Goal: Task Accomplishment & Management: Manage account settings

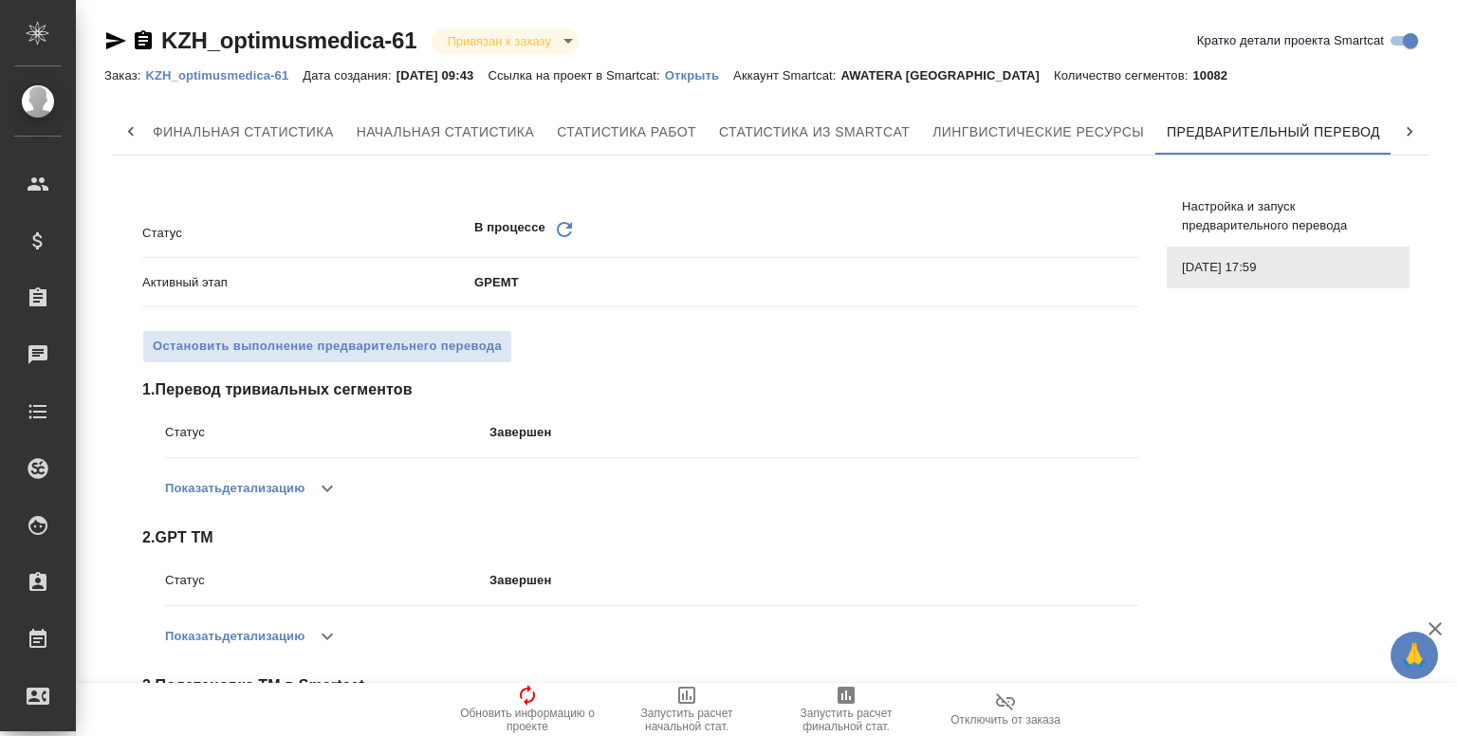
scroll to position [445, 0]
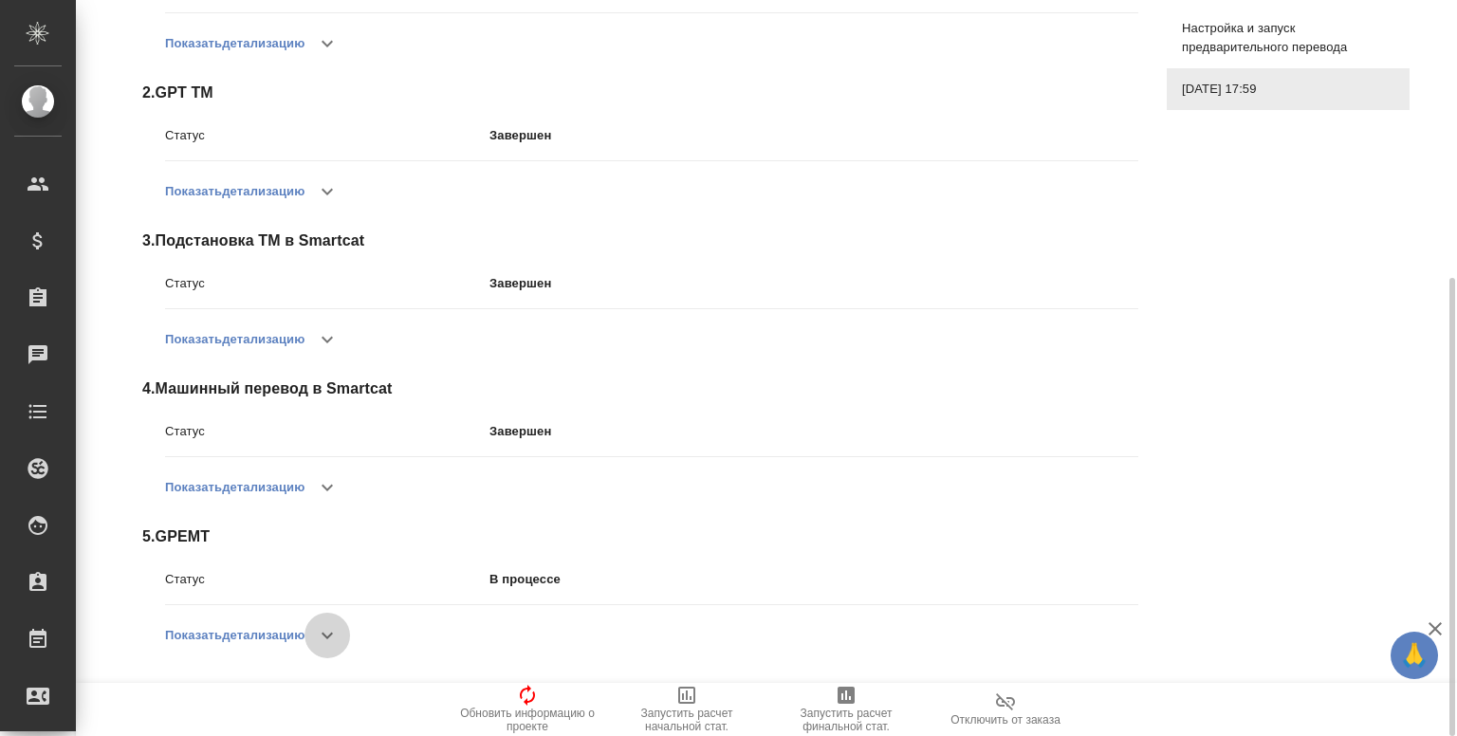
click at [330, 631] on icon "button" at bounding box center [327, 635] width 23 height 23
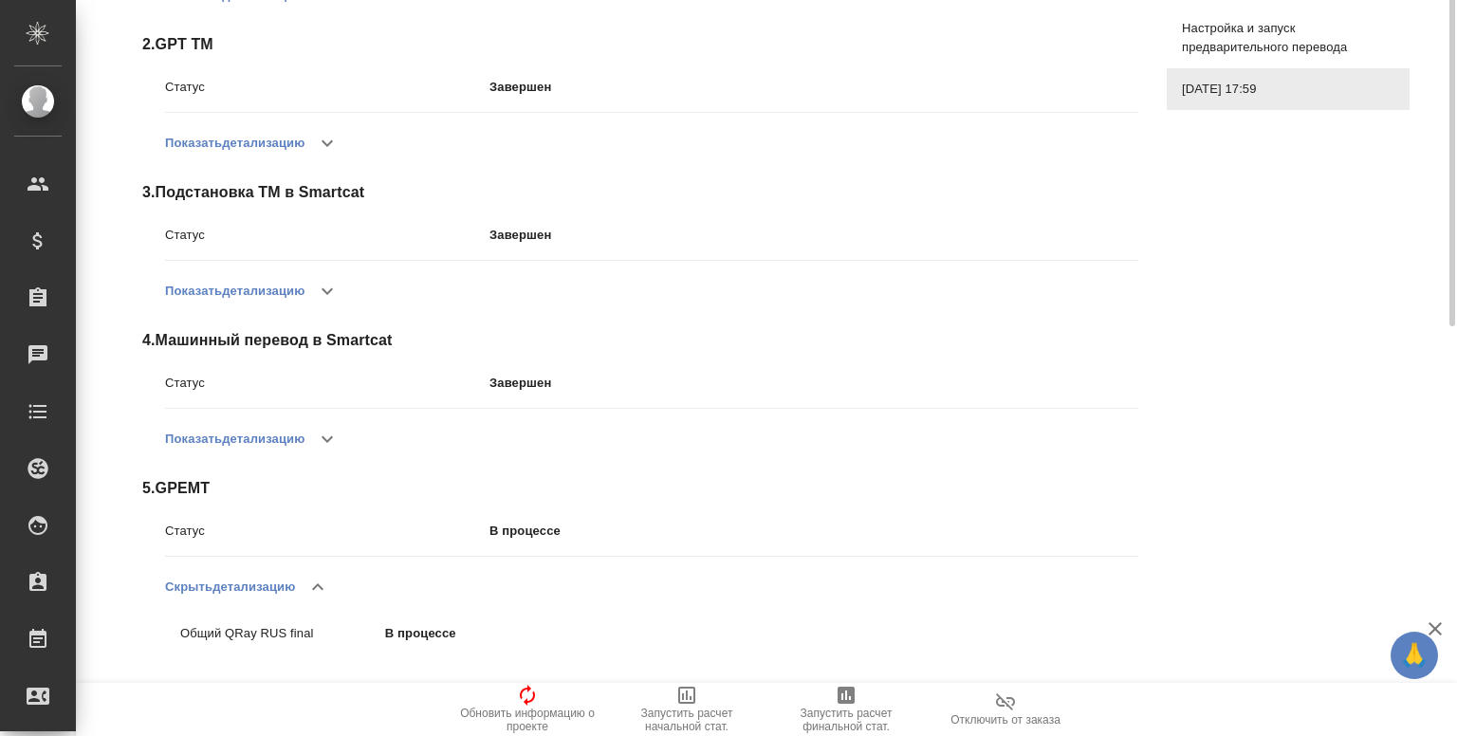
scroll to position [0, 0]
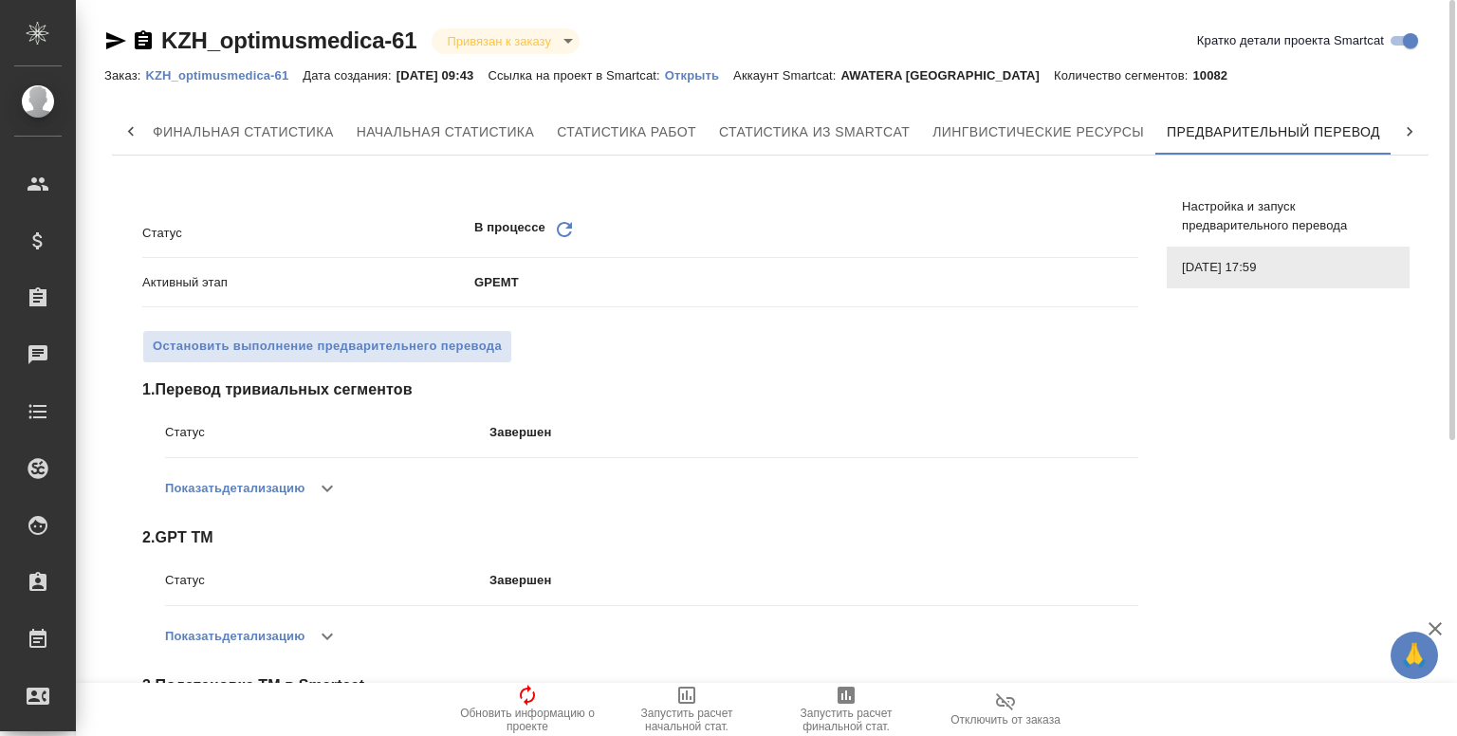
click at [1415, 126] on icon at bounding box center [1409, 131] width 19 height 19
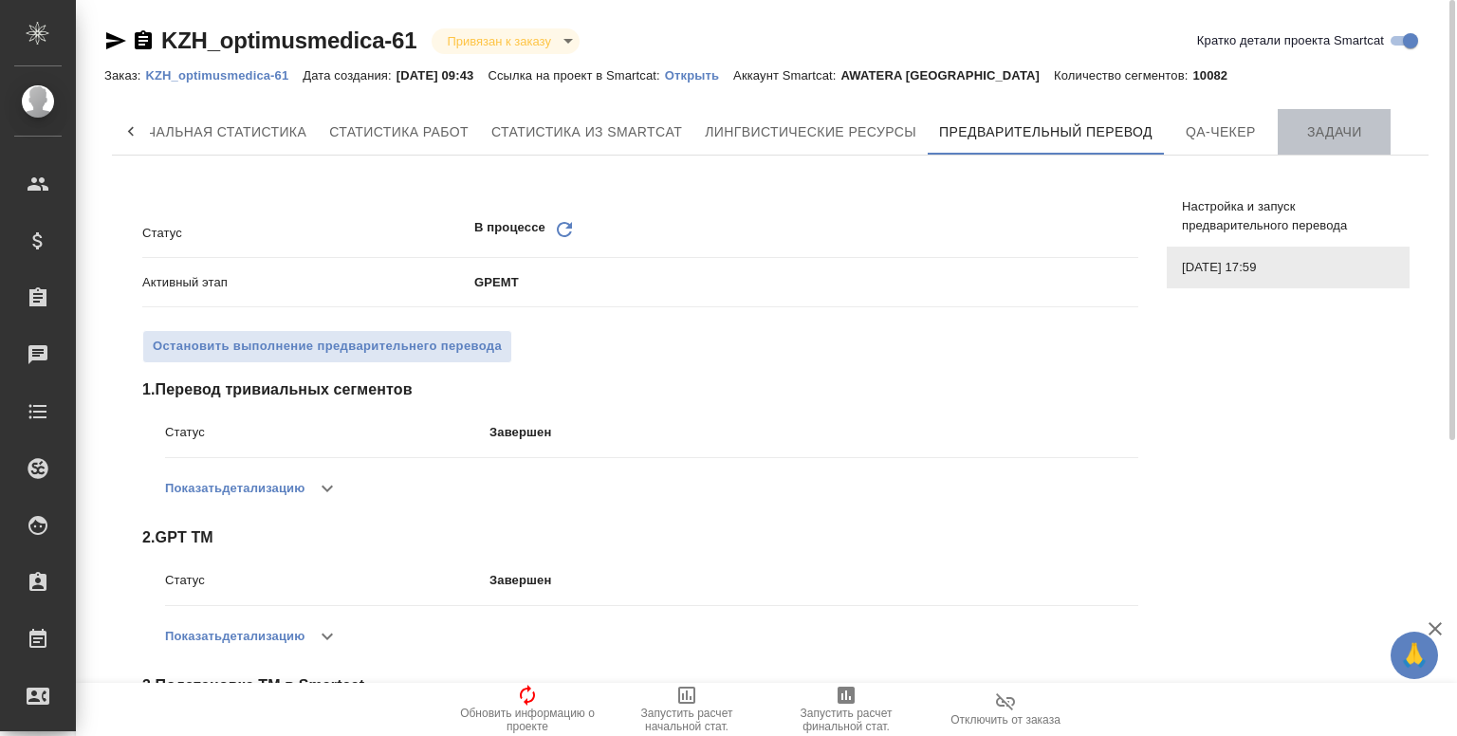
click at [1328, 130] on span "Задачи" at bounding box center [1334, 132] width 91 height 24
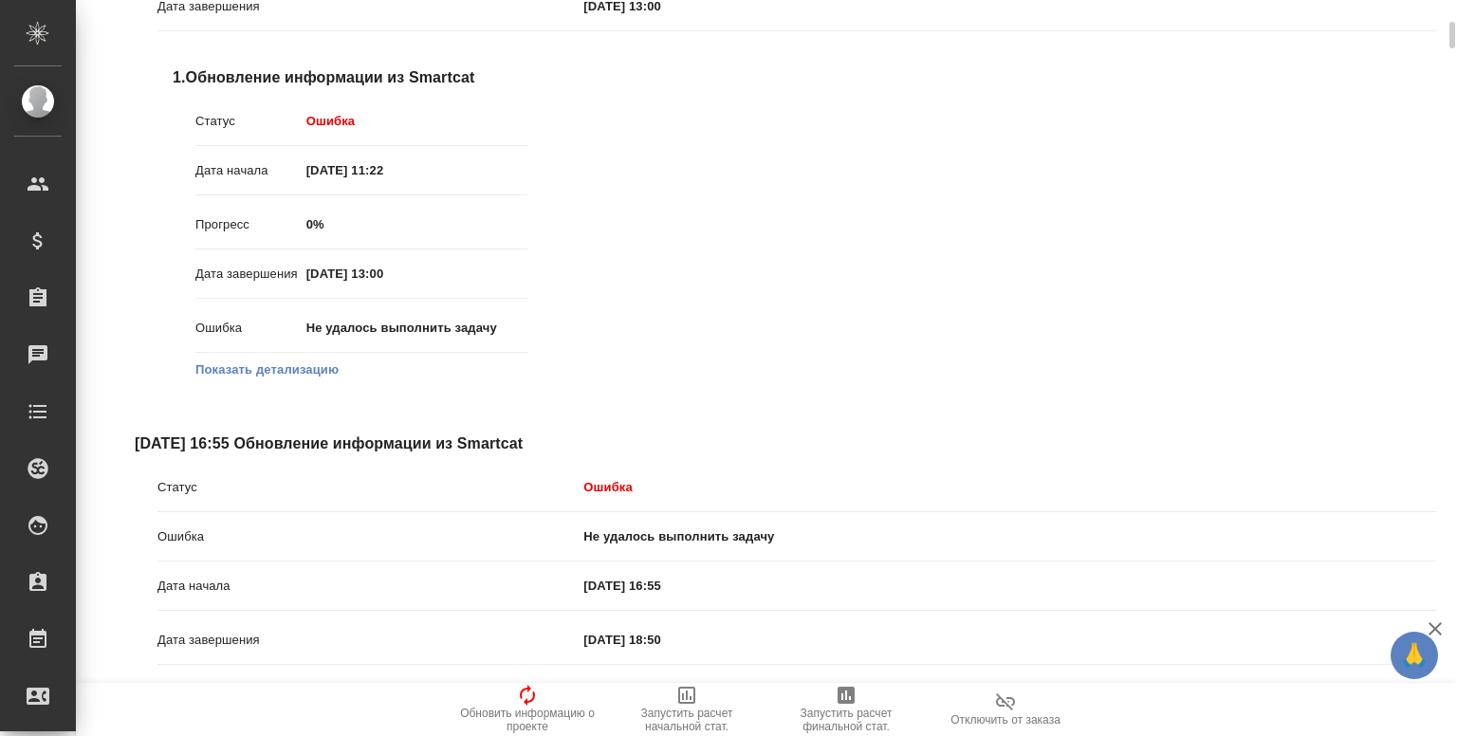
scroll to position [403, 0]
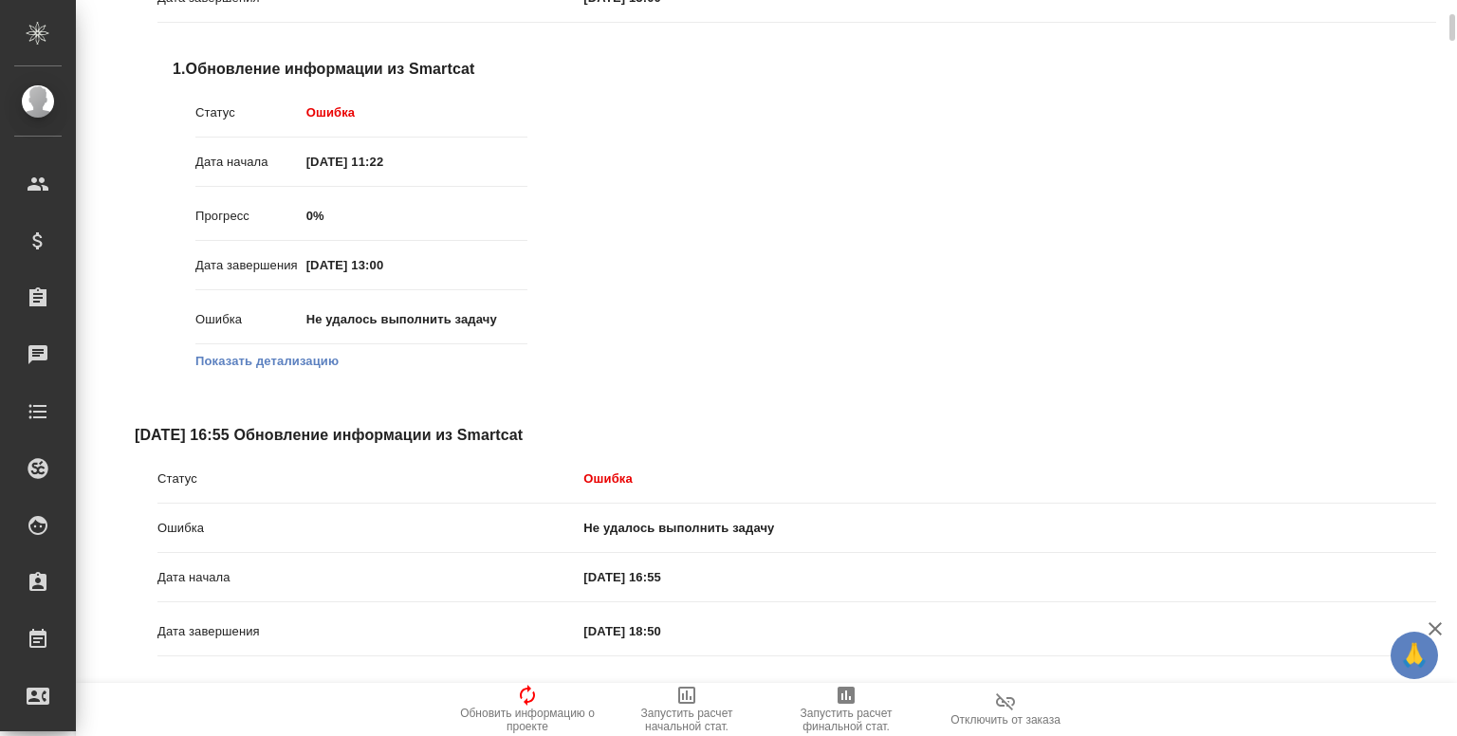
click at [269, 363] on button "Показать детализацию" at bounding box center [266, 361] width 143 height 19
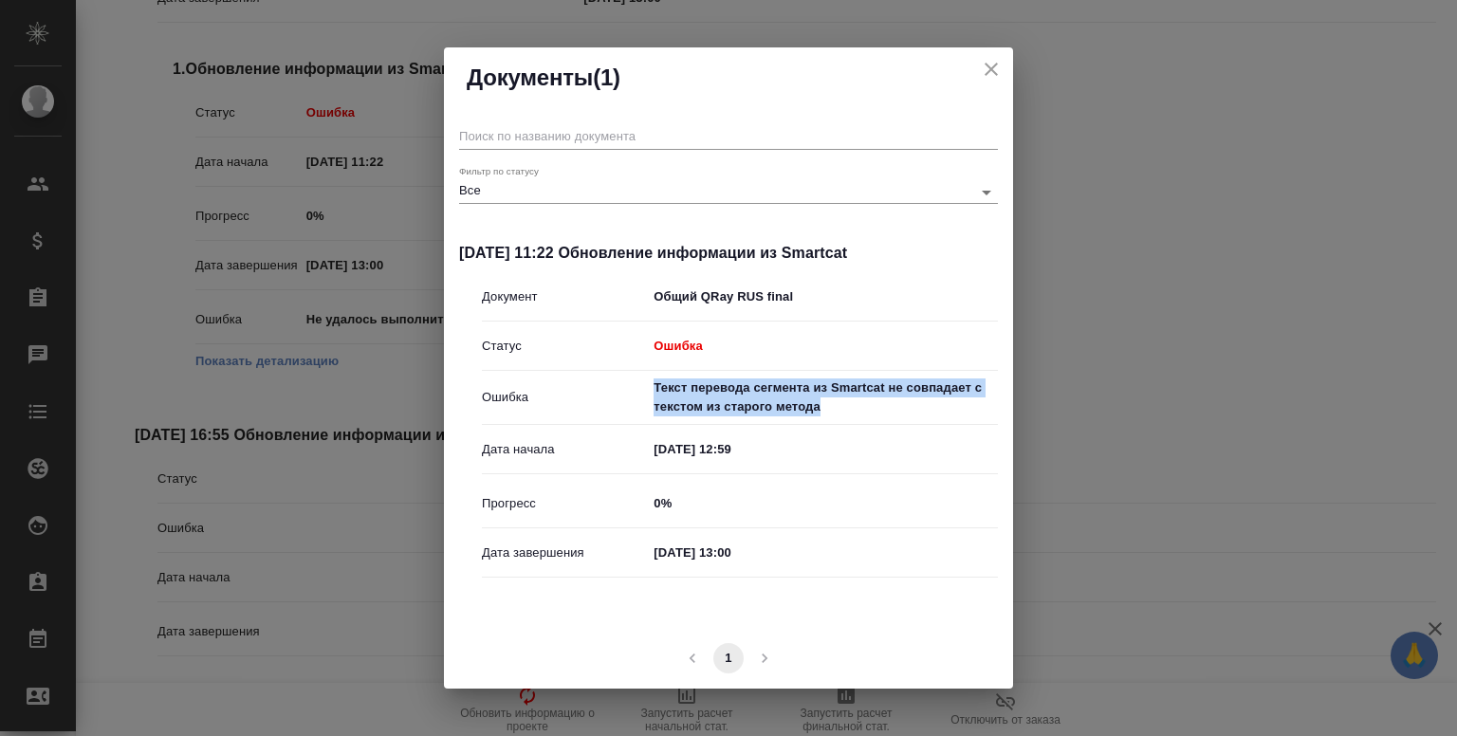
drag, startPoint x: 655, startPoint y: 384, endPoint x: 831, endPoint y: 415, distance: 179.0
click at [831, 415] on p "Текст перевода сегмента из Smartcat не совпадает с текстом из старого метода" at bounding box center [826, 397] width 344 height 38
copy p "Текст перевода сегмента из Smartcat не совпадает с текстом из старого метода"
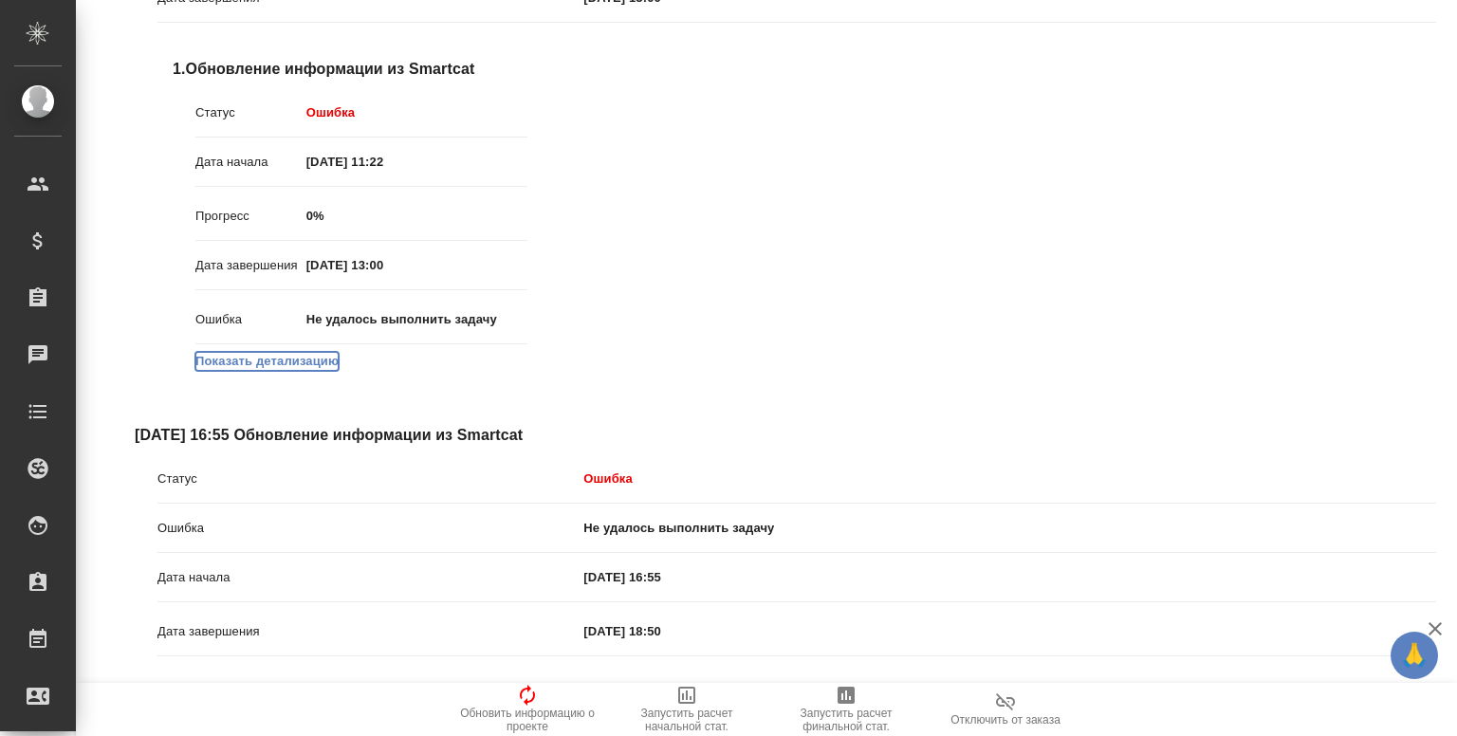
scroll to position [0, 0]
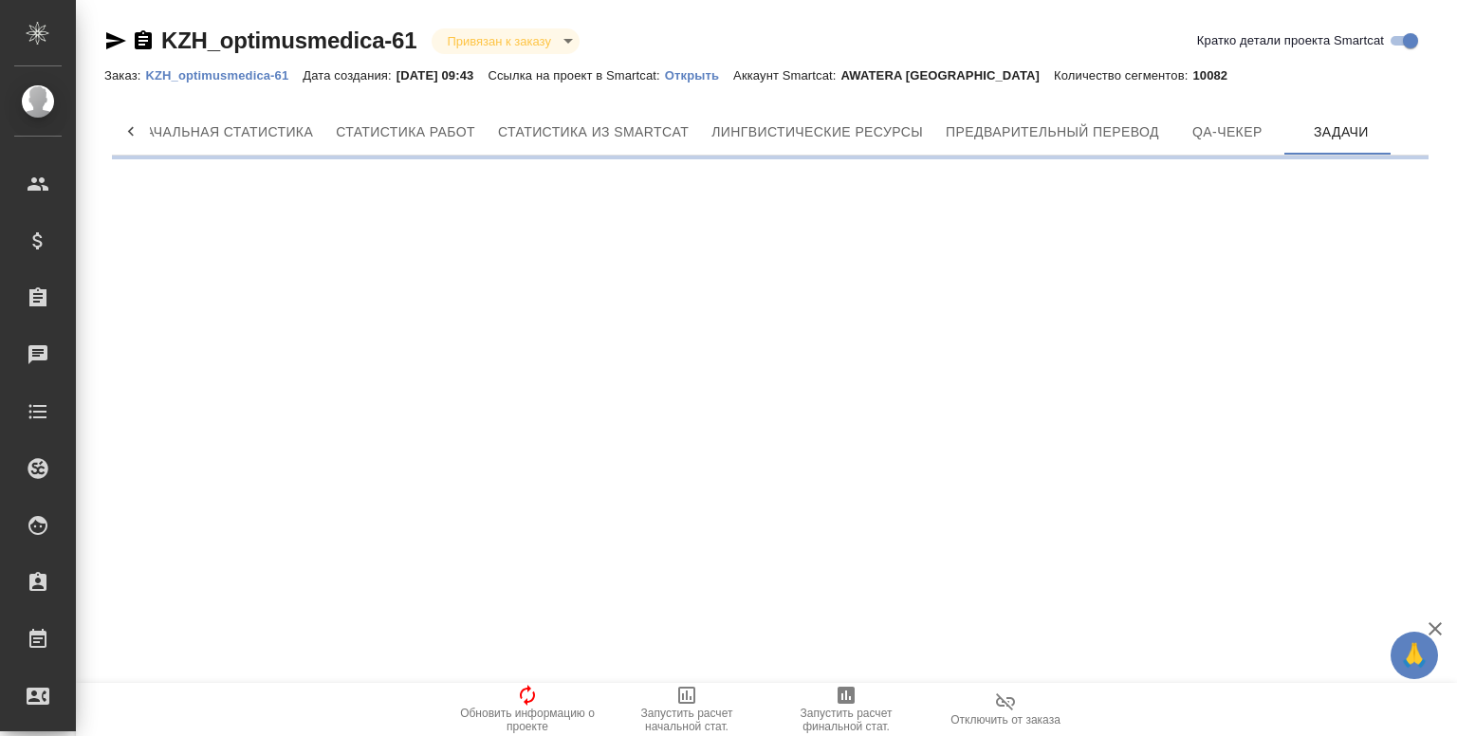
scroll to position [0, 236]
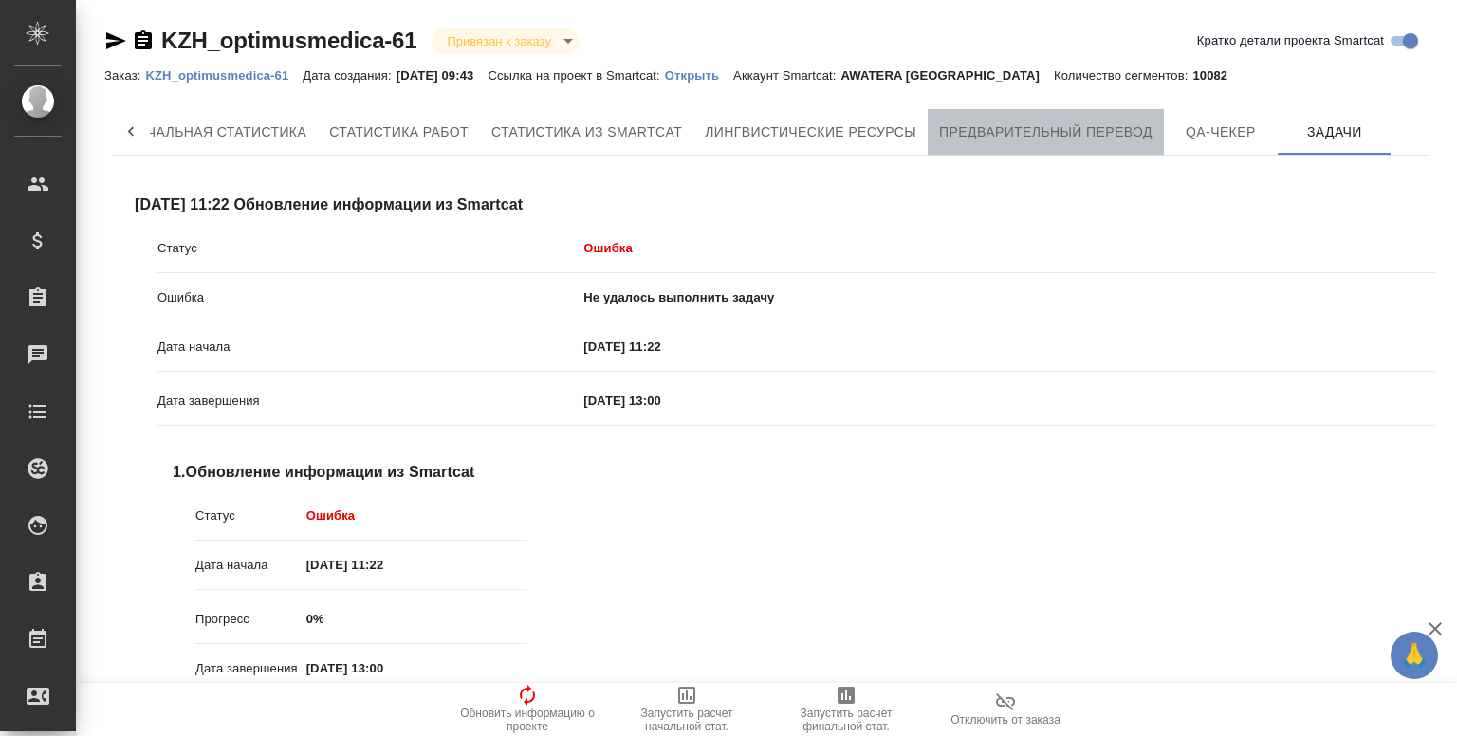
click at [1051, 133] on span "Предварительный перевод" at bounding box center [1045, 132] width 213 height 24
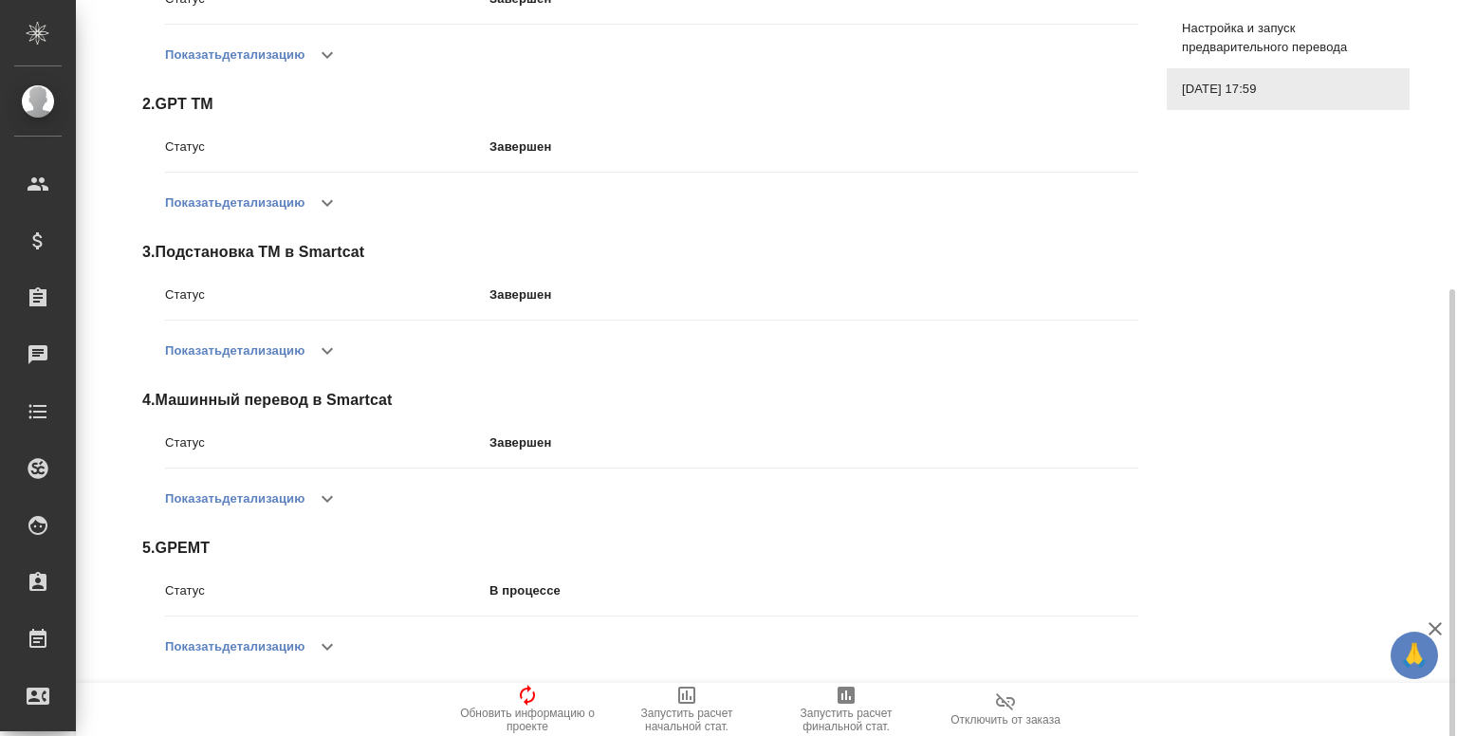
scroll to position [445, 0]
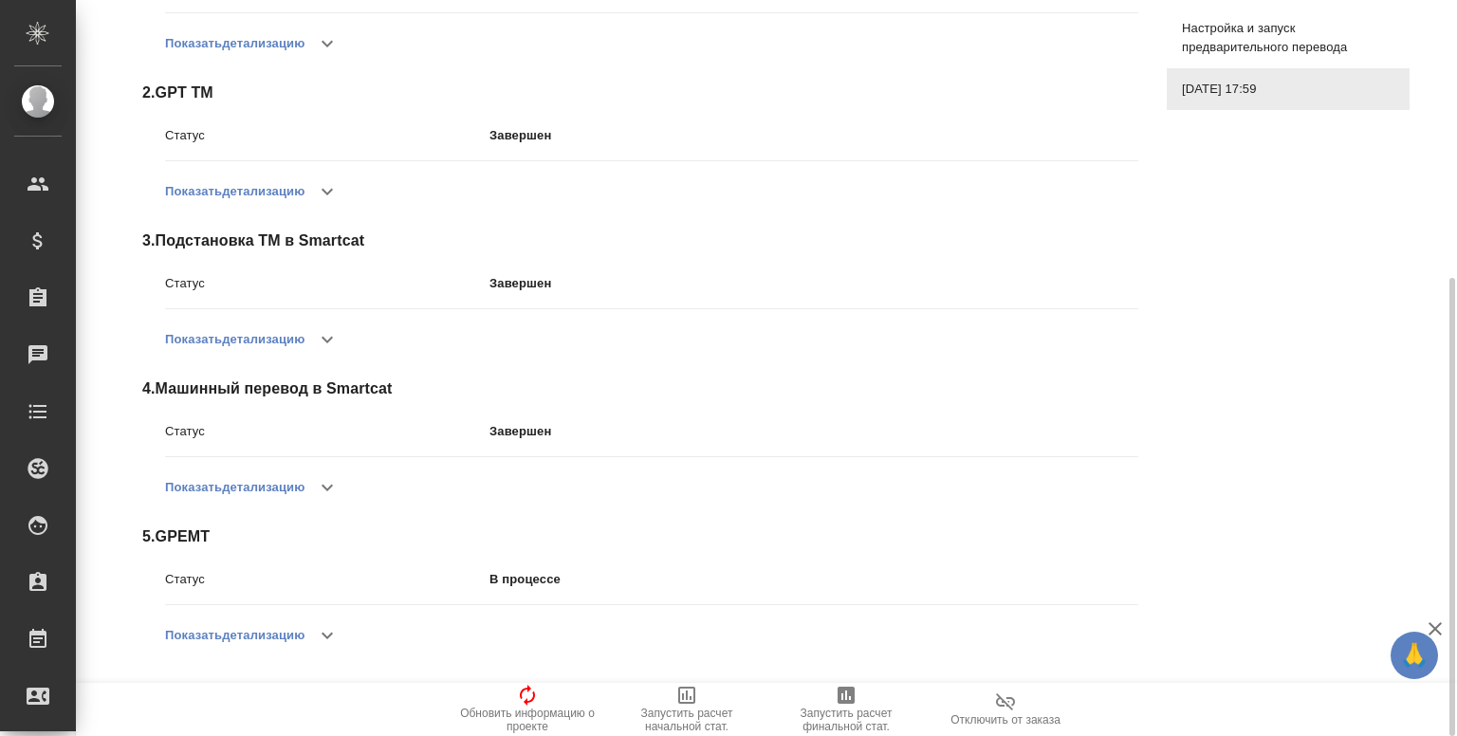
click at [331, 627] on icon "button" at bounding box center [327, 635] width 23 height 23
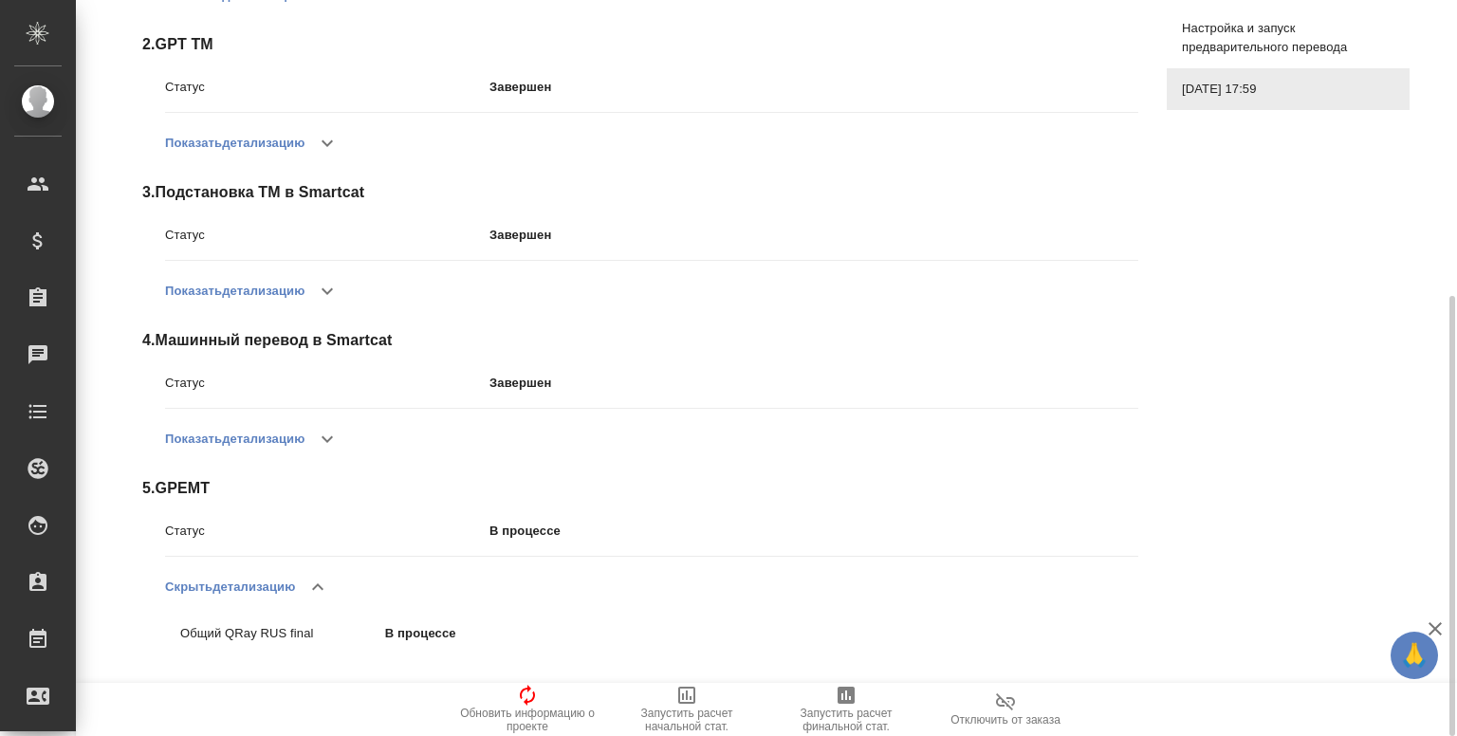
click at [345, 58] on div "2 . GPT TM Статус Завершен Показать детализацию" at bounding box center [640, 99] width 996 height 133
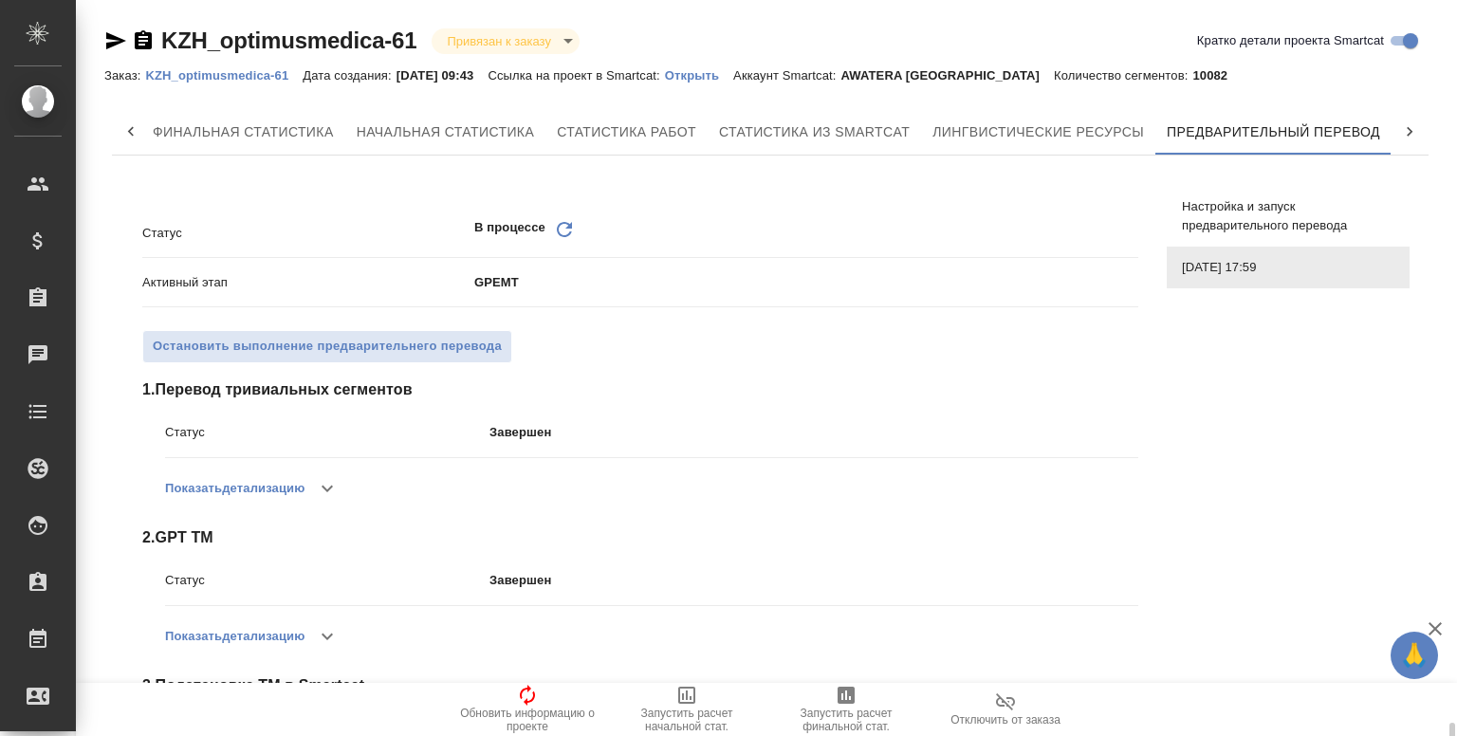
scroll to position [445, 0]
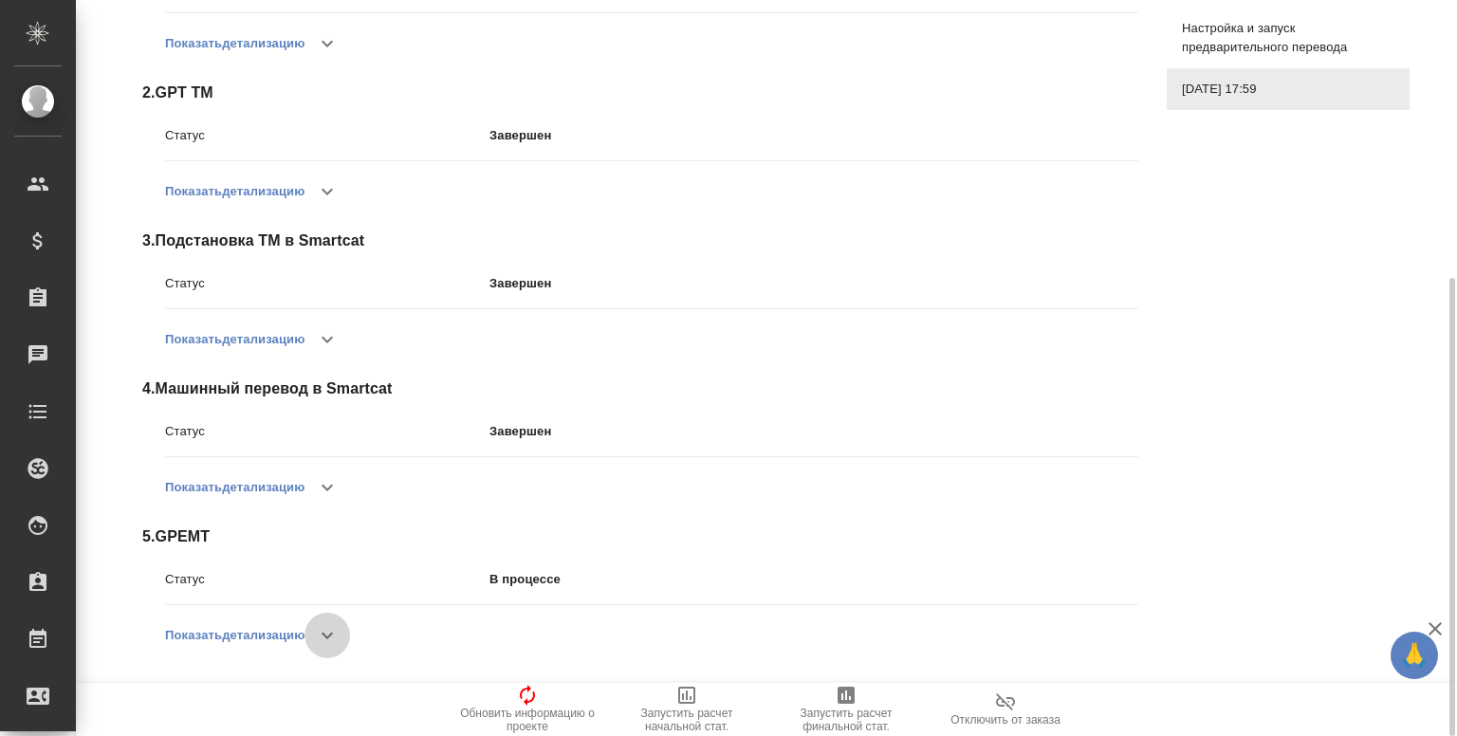
click at [347, 636] on button "button" at bounding box center [328, 636] width 46 height 46
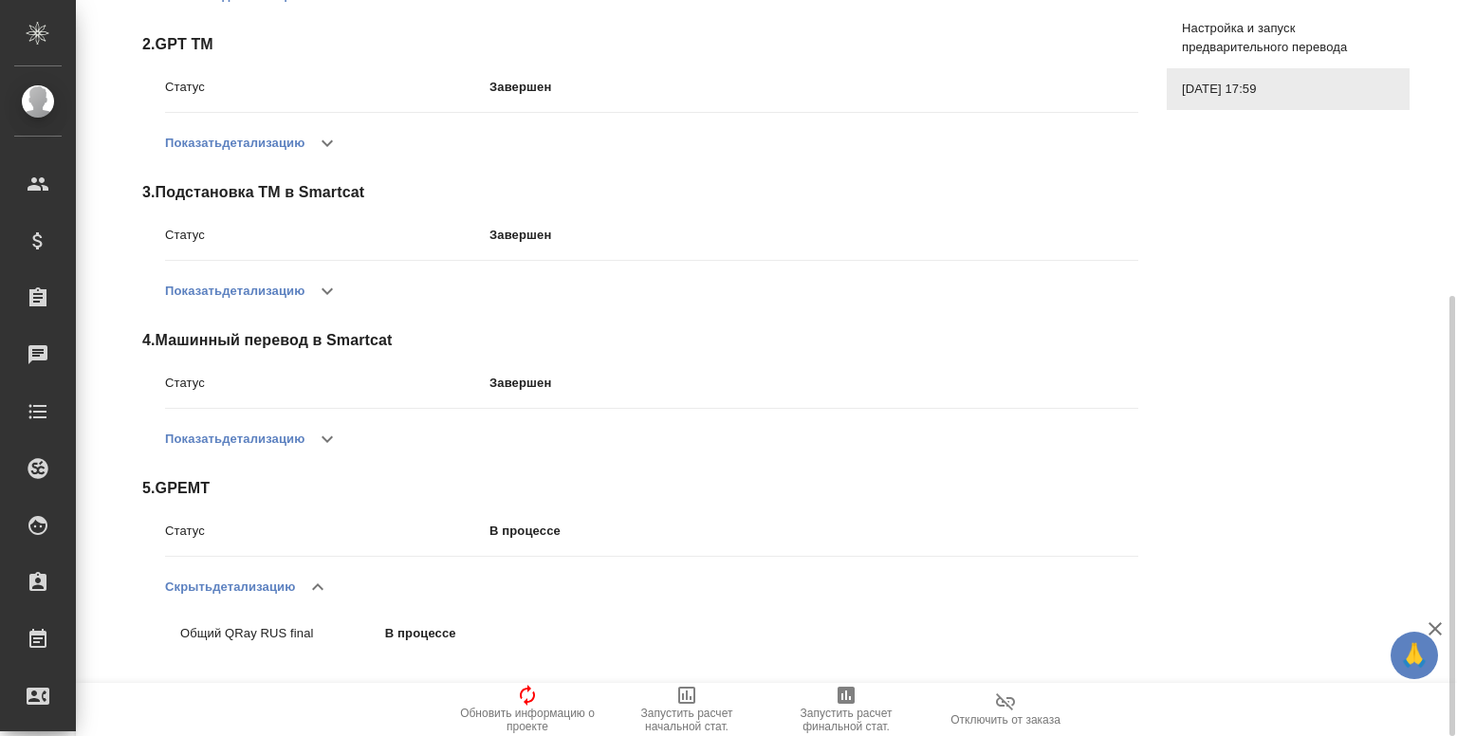
scroll to position [0, 0]
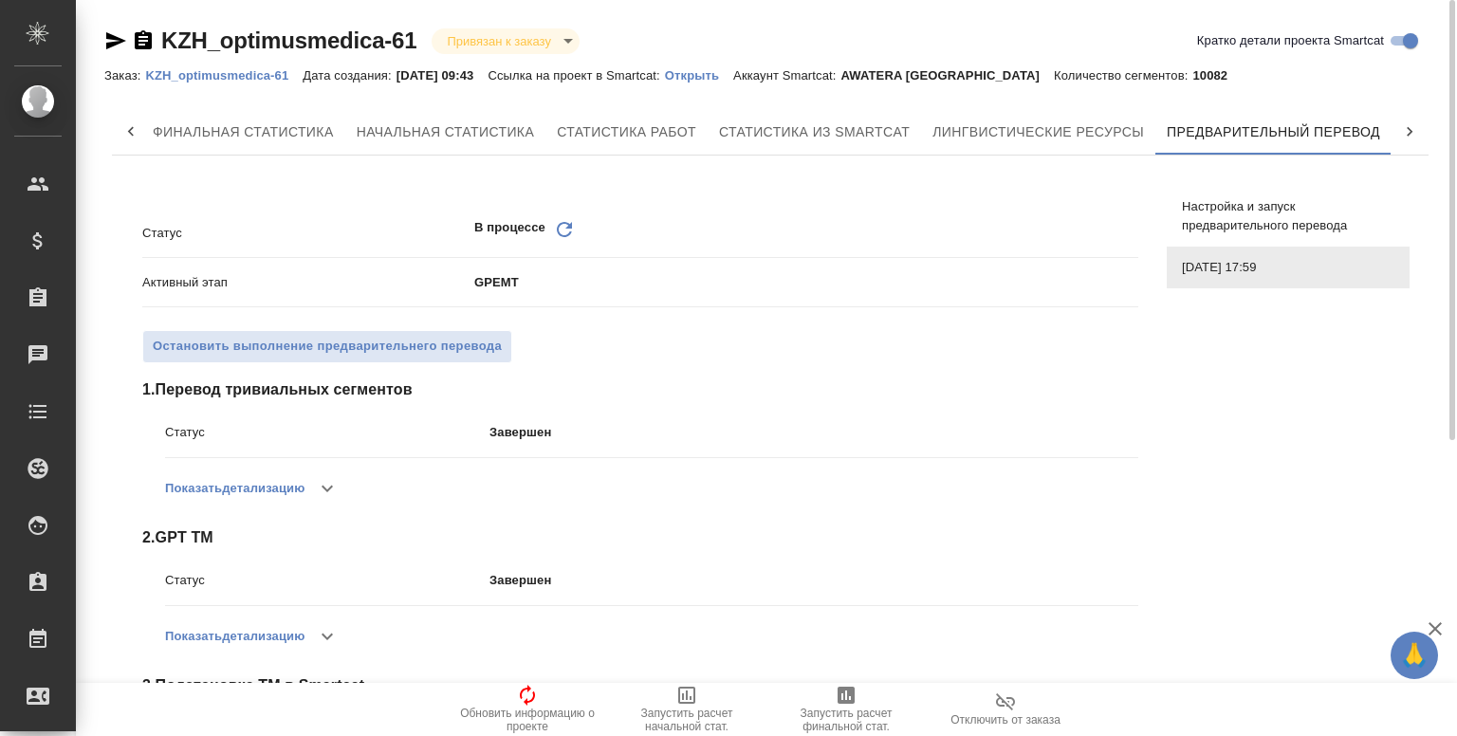
click at [563, 231] on icon "Обновить" at bounding box center [564, 229] width 23 height 23
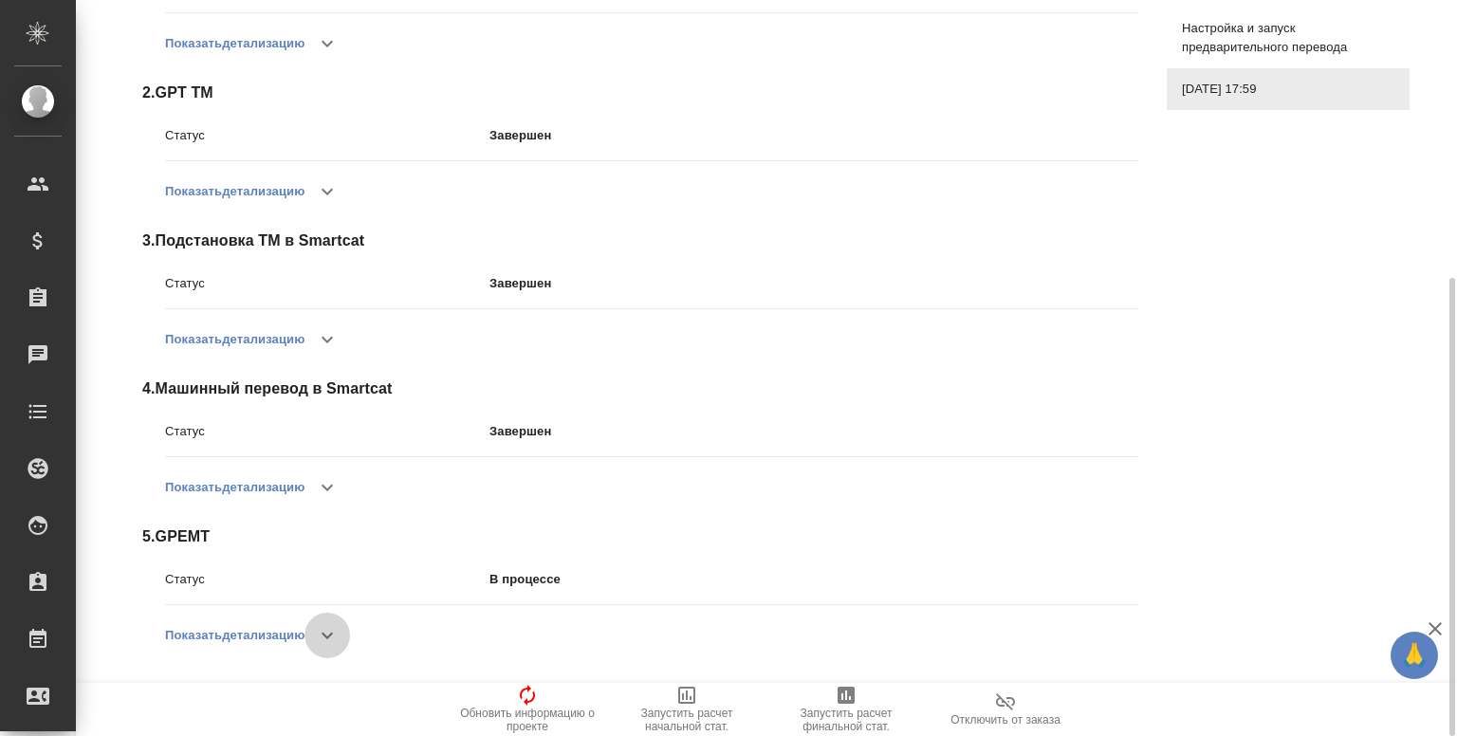
click at [344, 630] on button "button" at bounding box center [328, 636] width 46 height 46
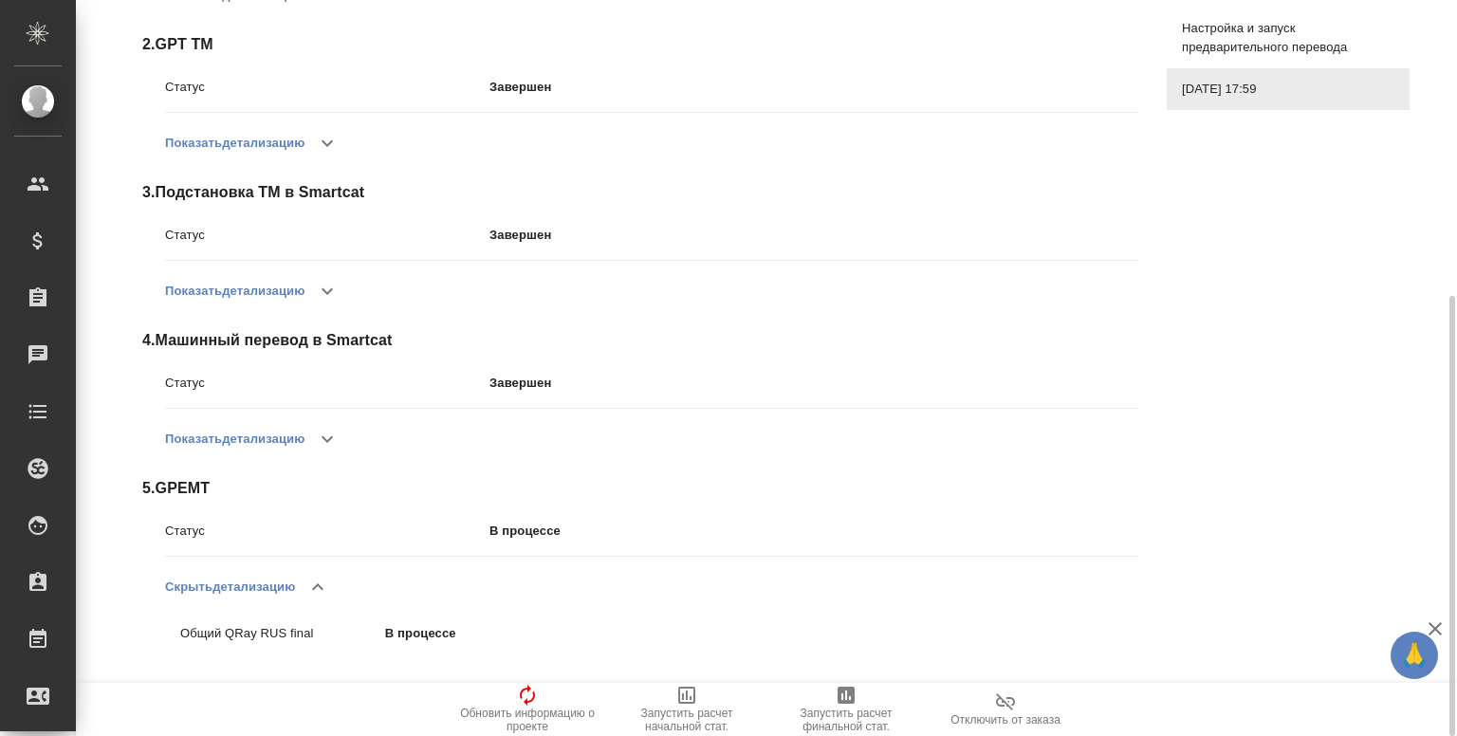
click at [227, 593] on button "Скрыть детализацию" at bounding box center [230, 587] width 130 height 46
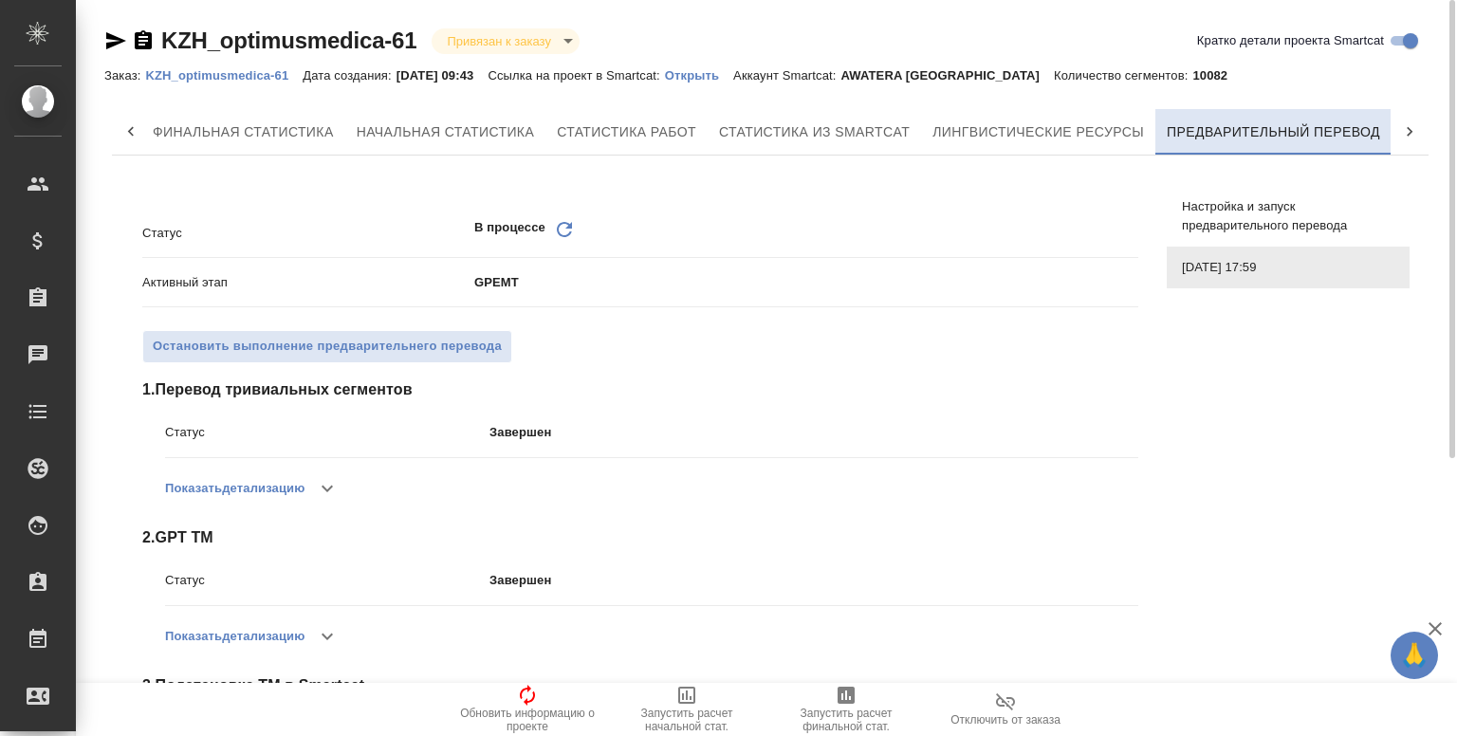
scroll to position [0, 236]
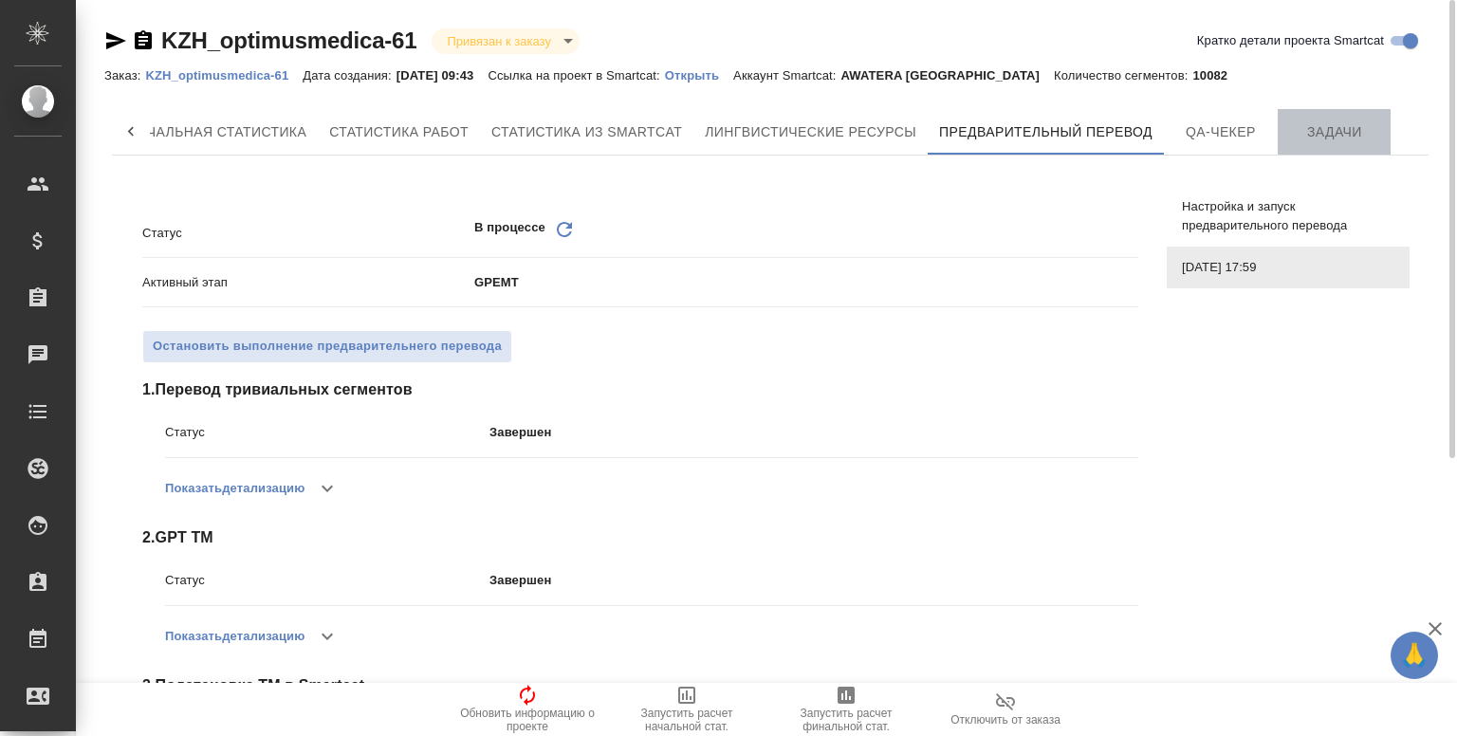
click at [1337, 140] on span "Задачи" at bounding box center [1334, 132] width 91 height 24
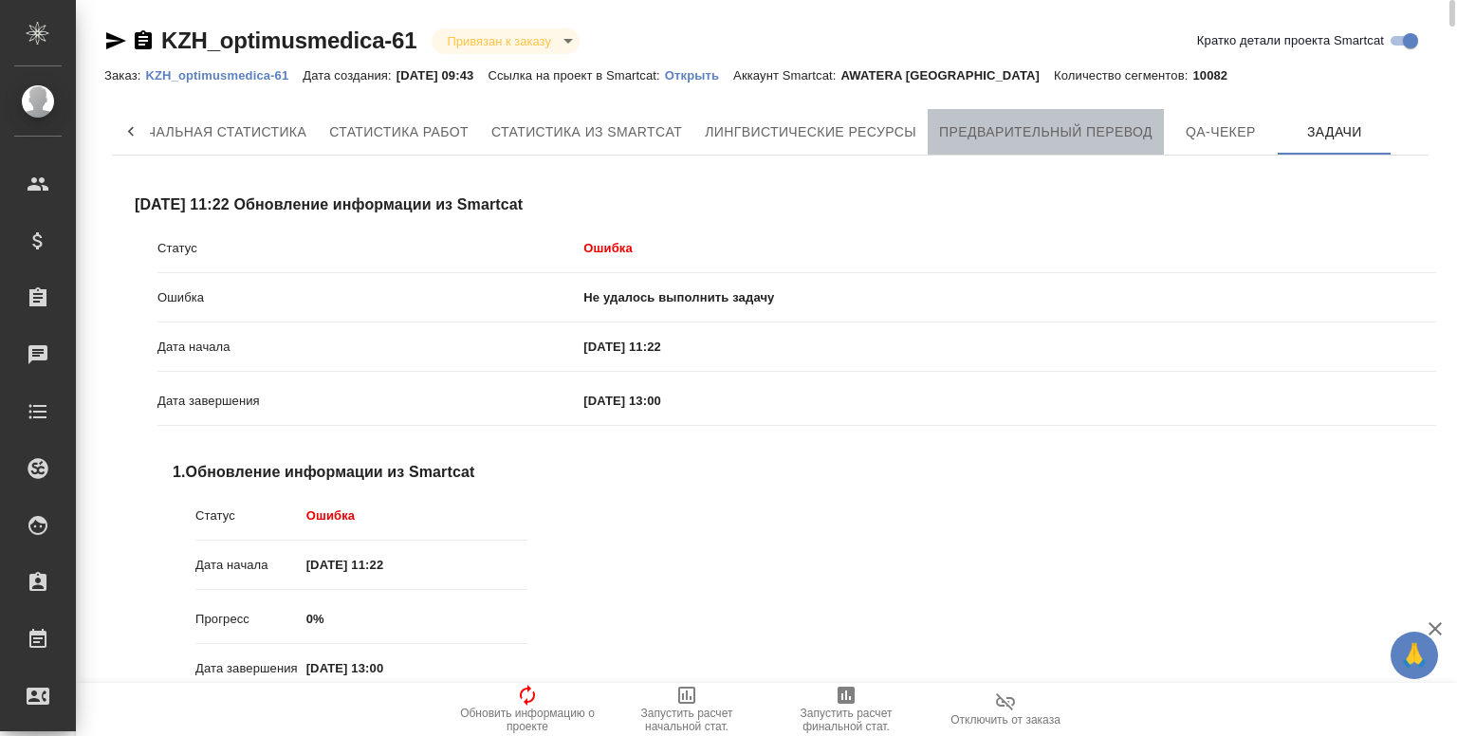
click at [1013, 131] on span "Предварительный перевод" at bounding box center [1045, 132] width 213 height 24
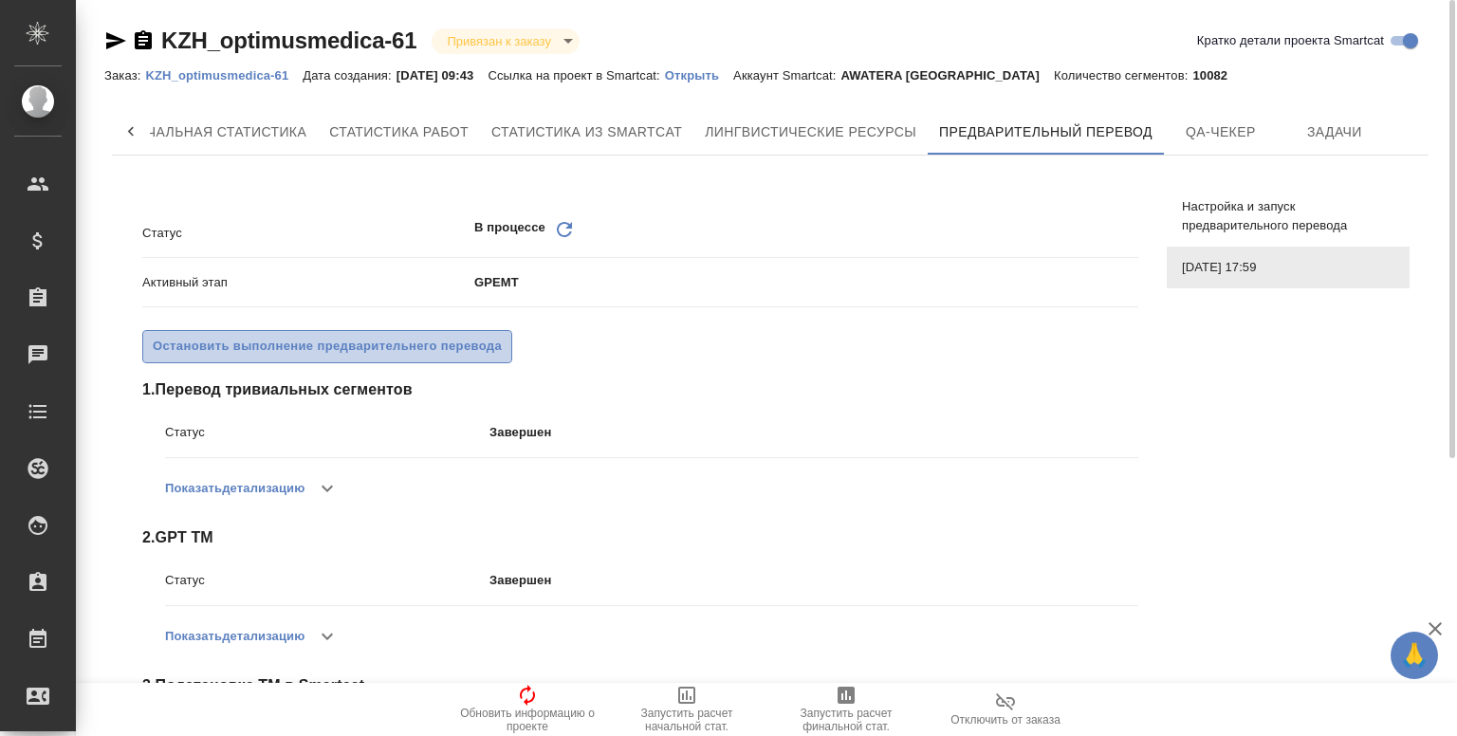
click at [264, 347] on span "Остановить выполнение предварительнего перевода" at bounding box center [327, 347] width 349 height 22
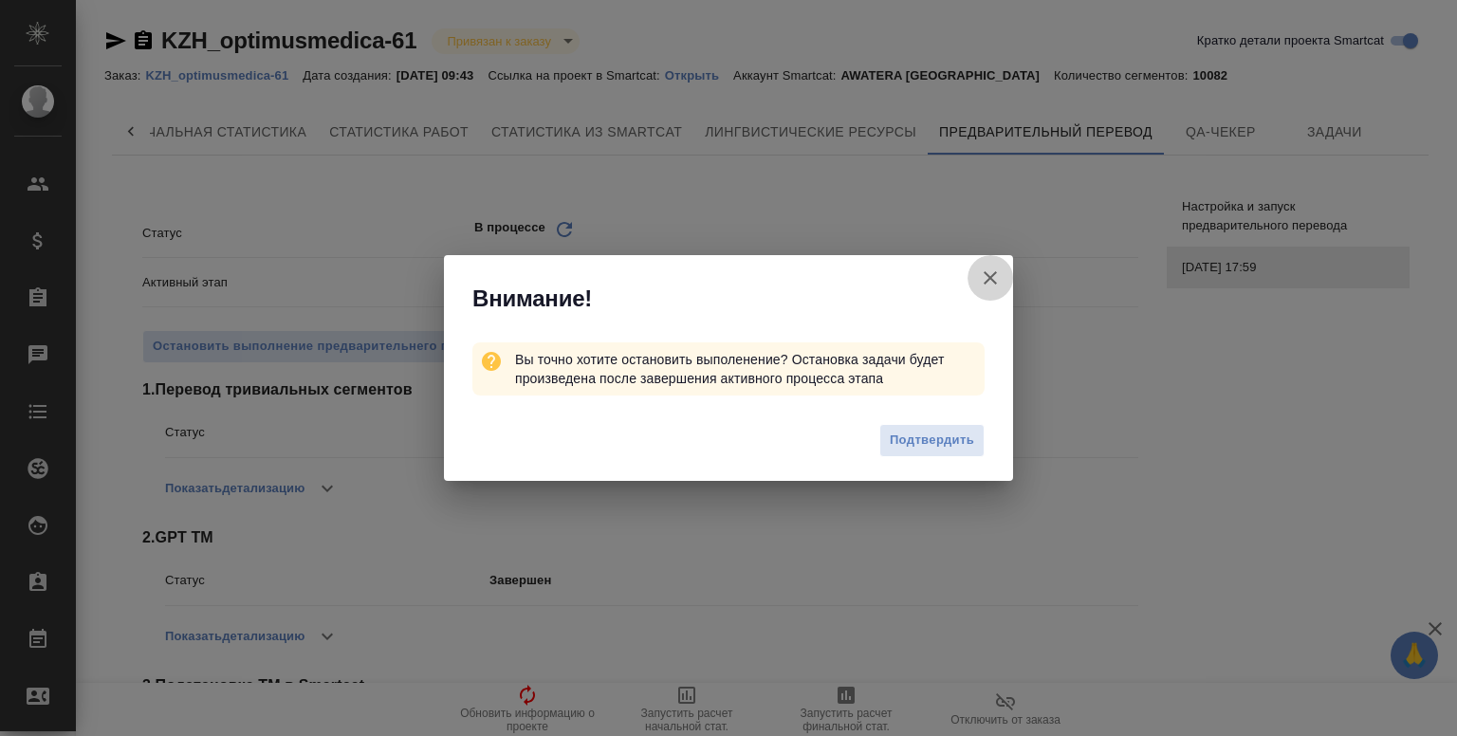
click at [990, 275] on icon "button" at bounding box center [990, 278] width 23 height 23
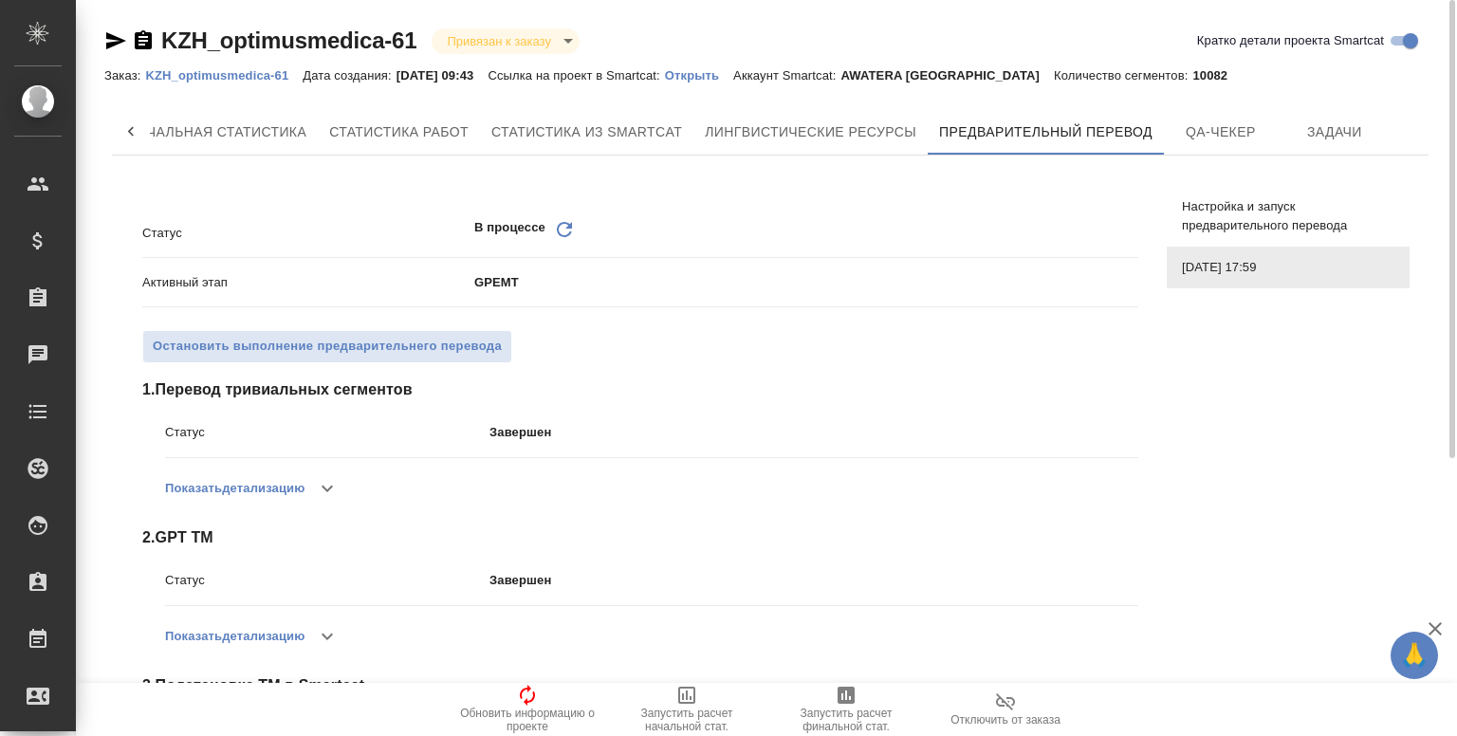
click at [698, 367] on div "Статус В процессе Обновить Активный этап GPEMT Остановить выполнение предварите…" at bounding box center [640, 659] width 996 height 917
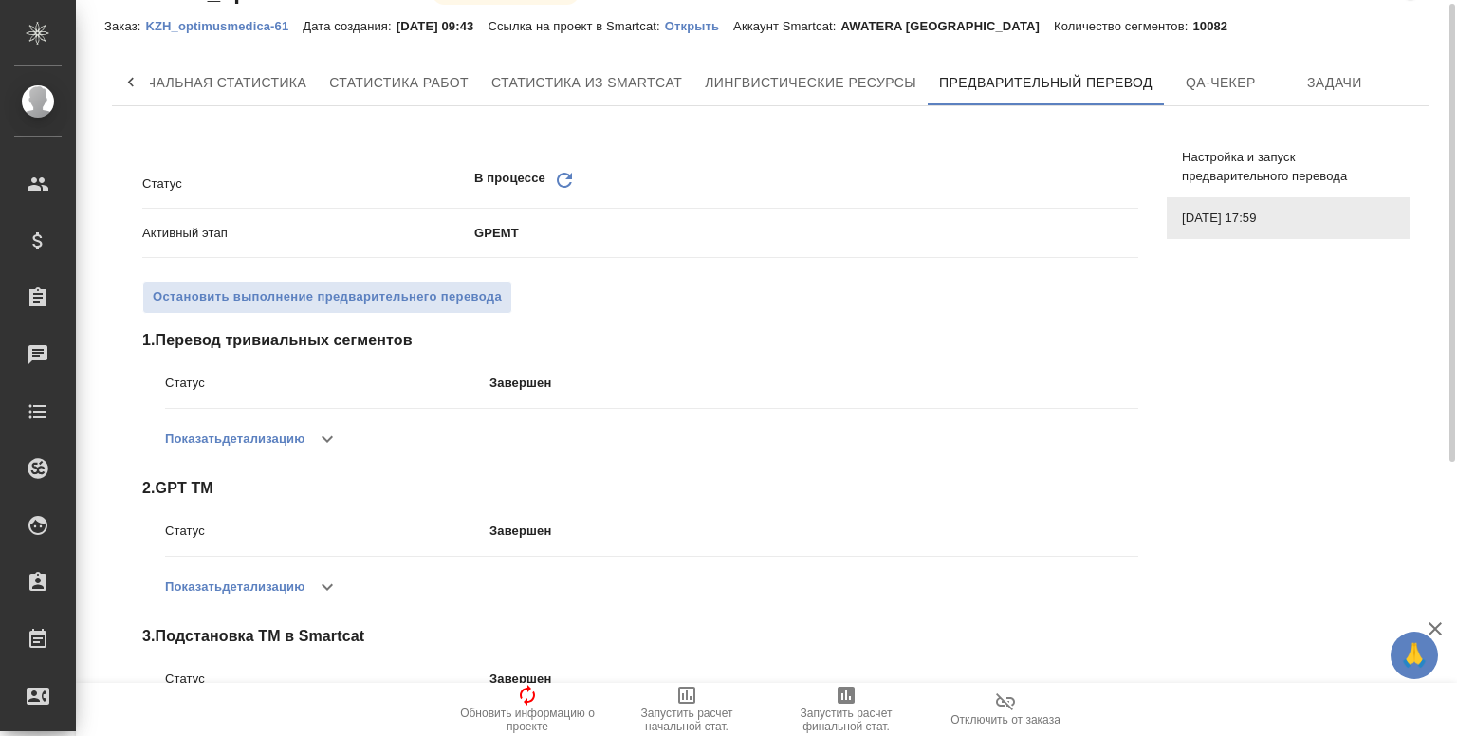
scroll to position [33, 0]
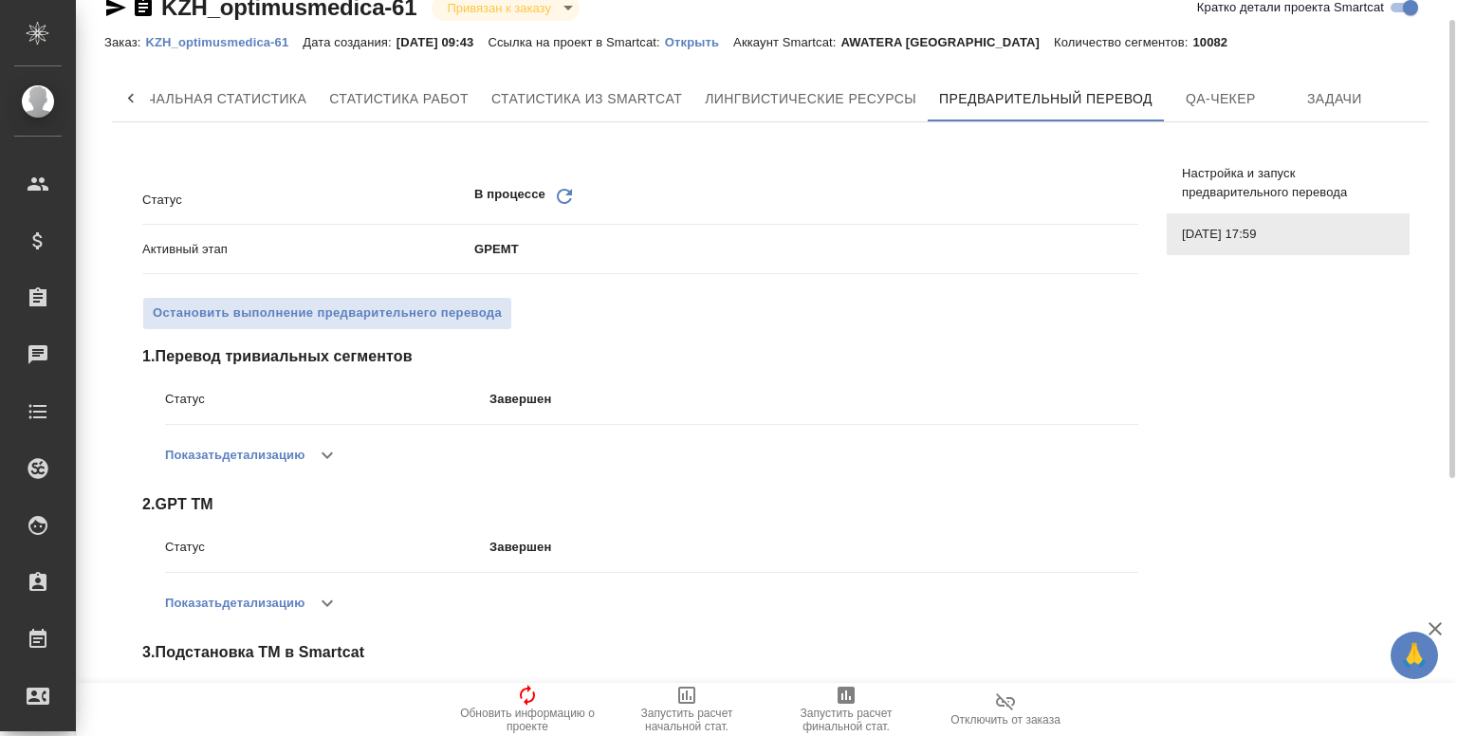
click at [570, 201] on icon "Обновить" at bounding box center [564, 196] width 23 height 23
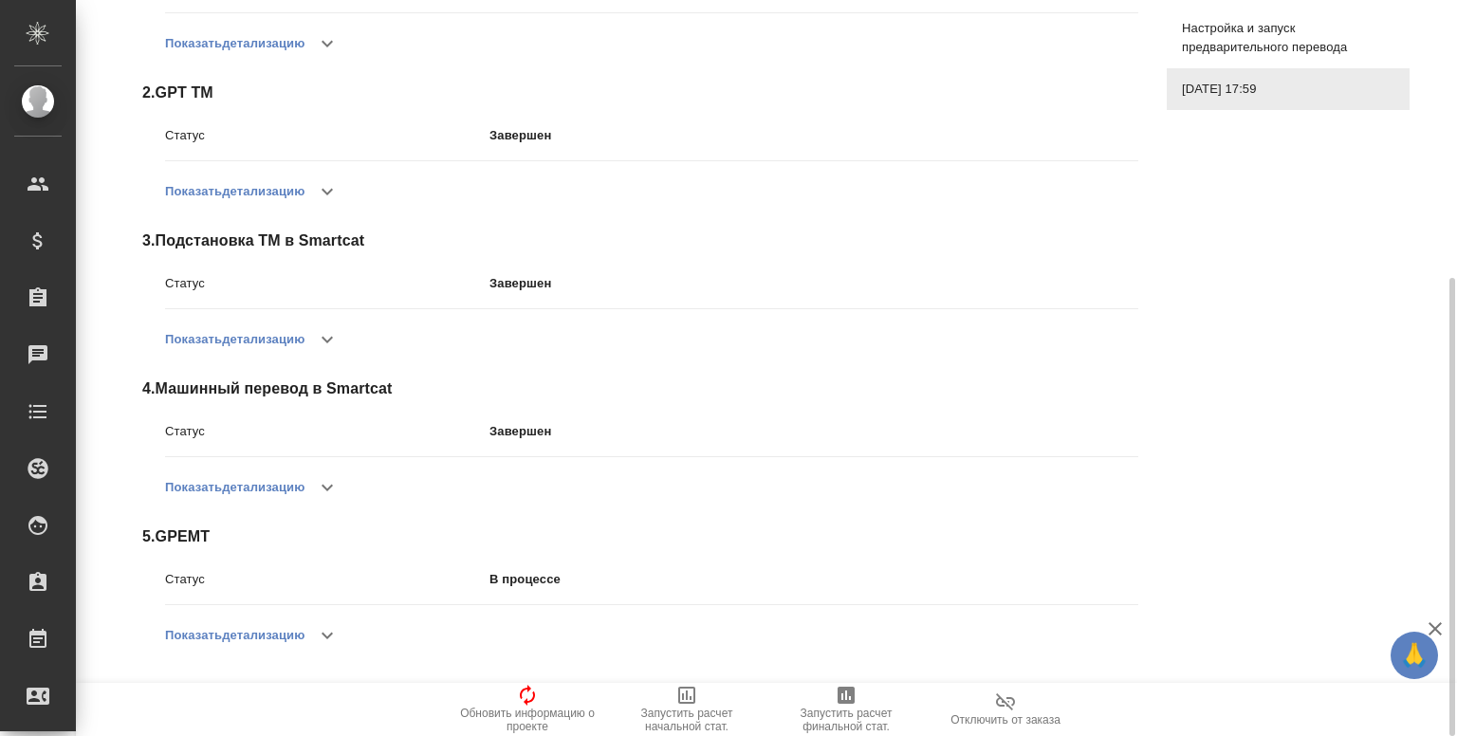
click at [336, 631] on icon "button" at bounding box center [327, 635] width 23 height 23
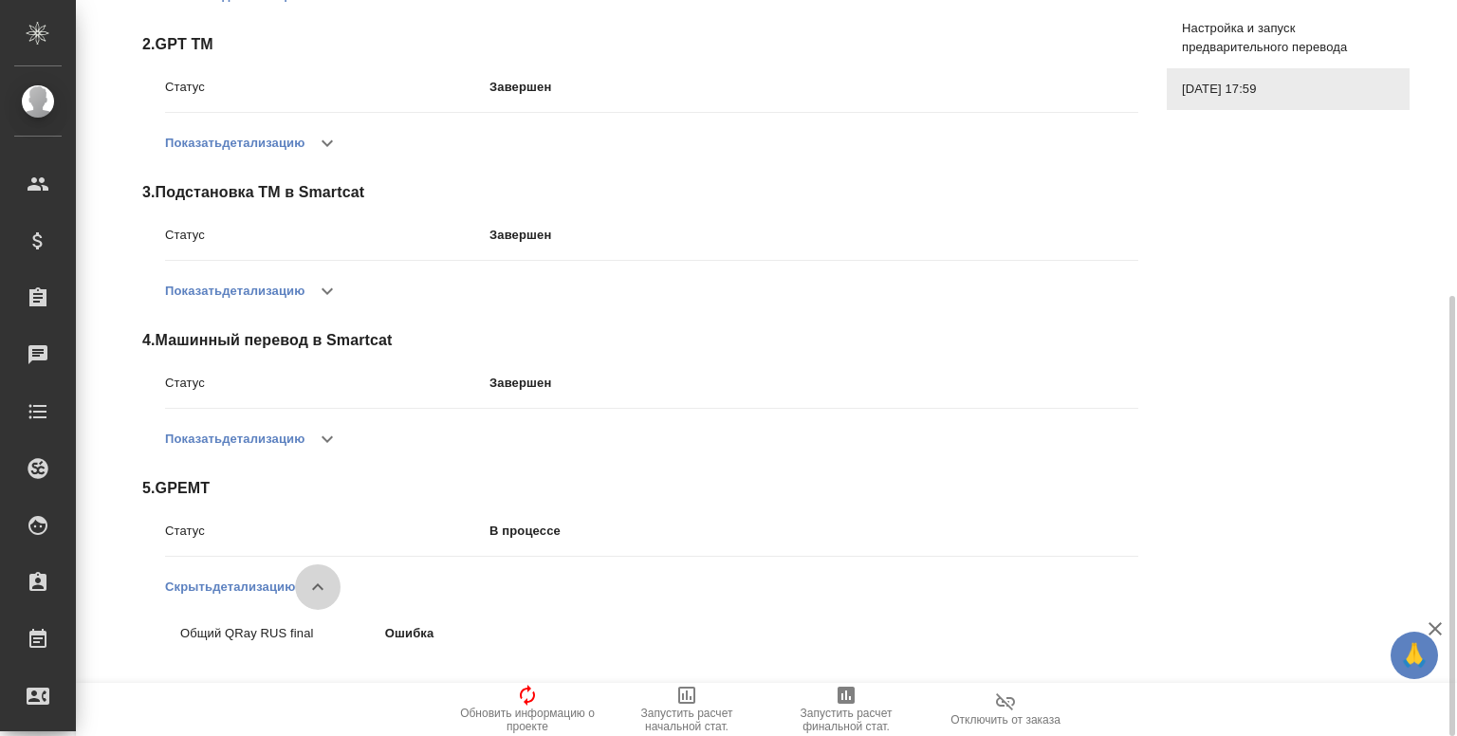
click at [319, 589] on icon "button" at bounding box center [317, 587] width 23 height 23
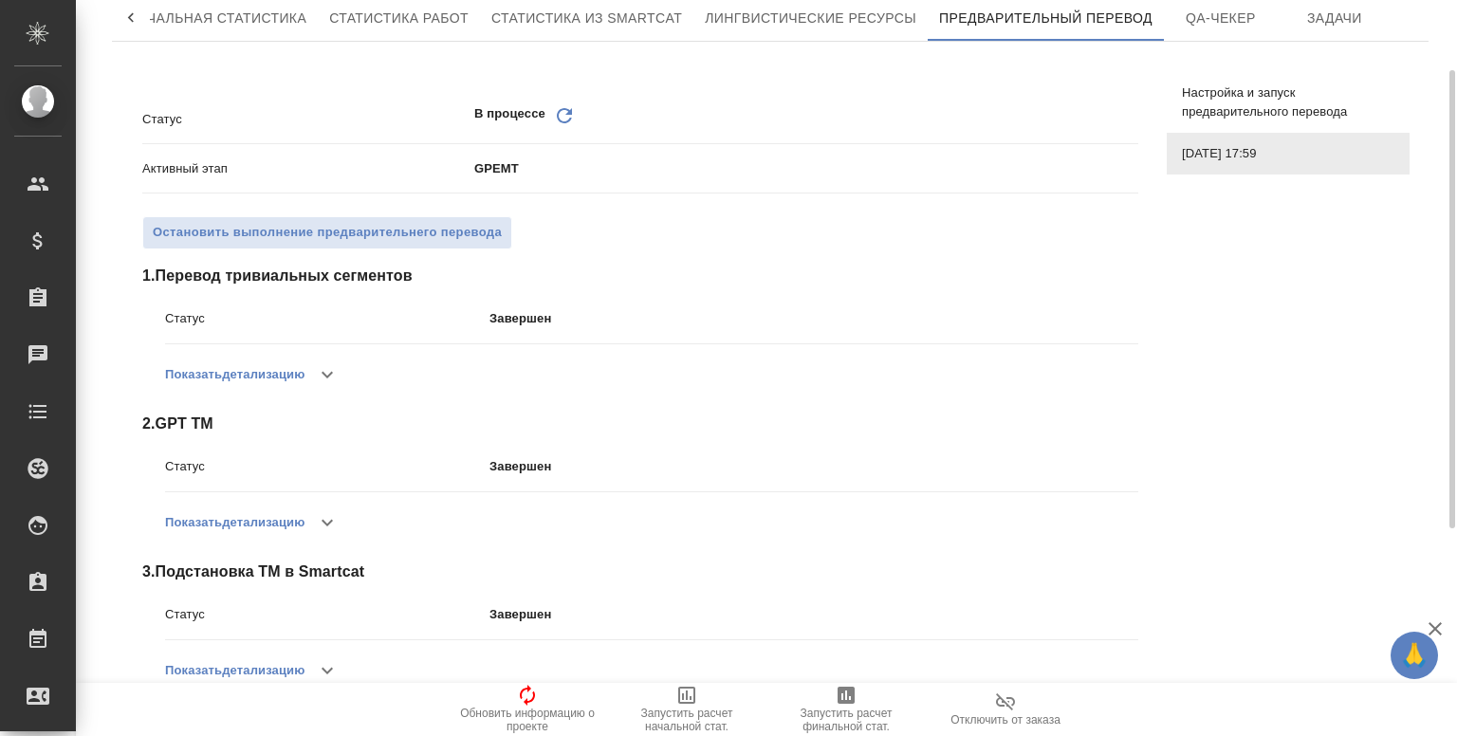
scroll to position [83, 0]
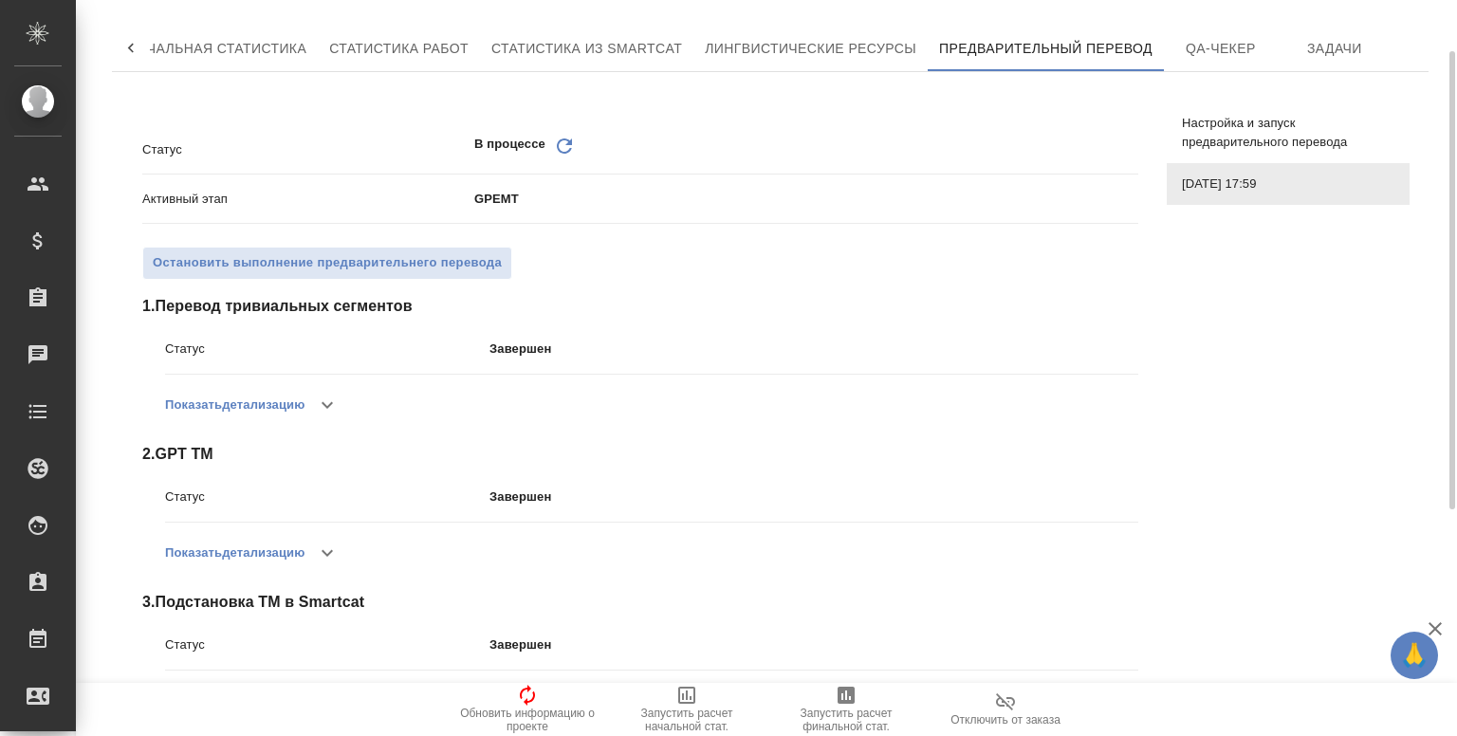
click at [570, 156] on icon "Обновить" at bounding box center [564, 146] width 23 height 23
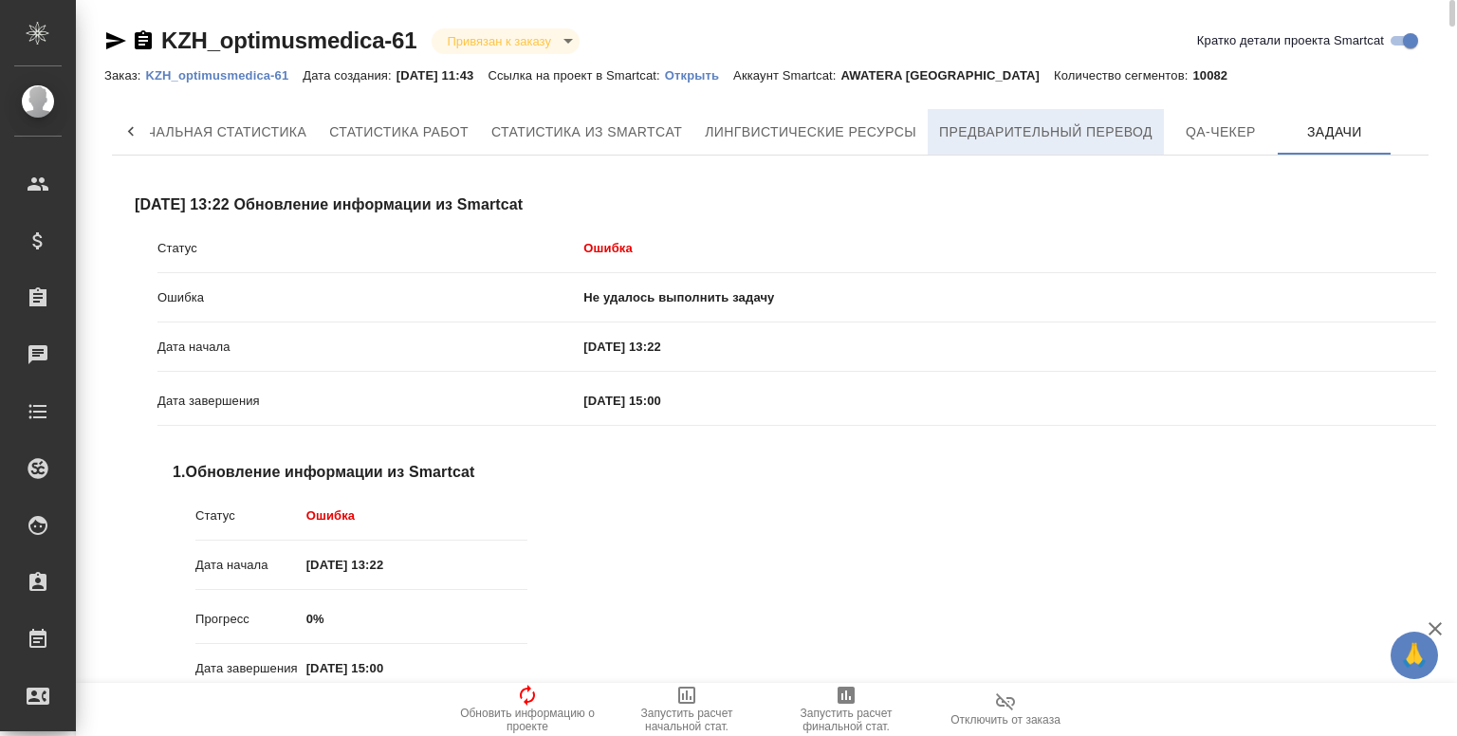
click at [1068, 126] on span "Предварительный перевод" at bounding box center [1045, 132] width 213 height 24
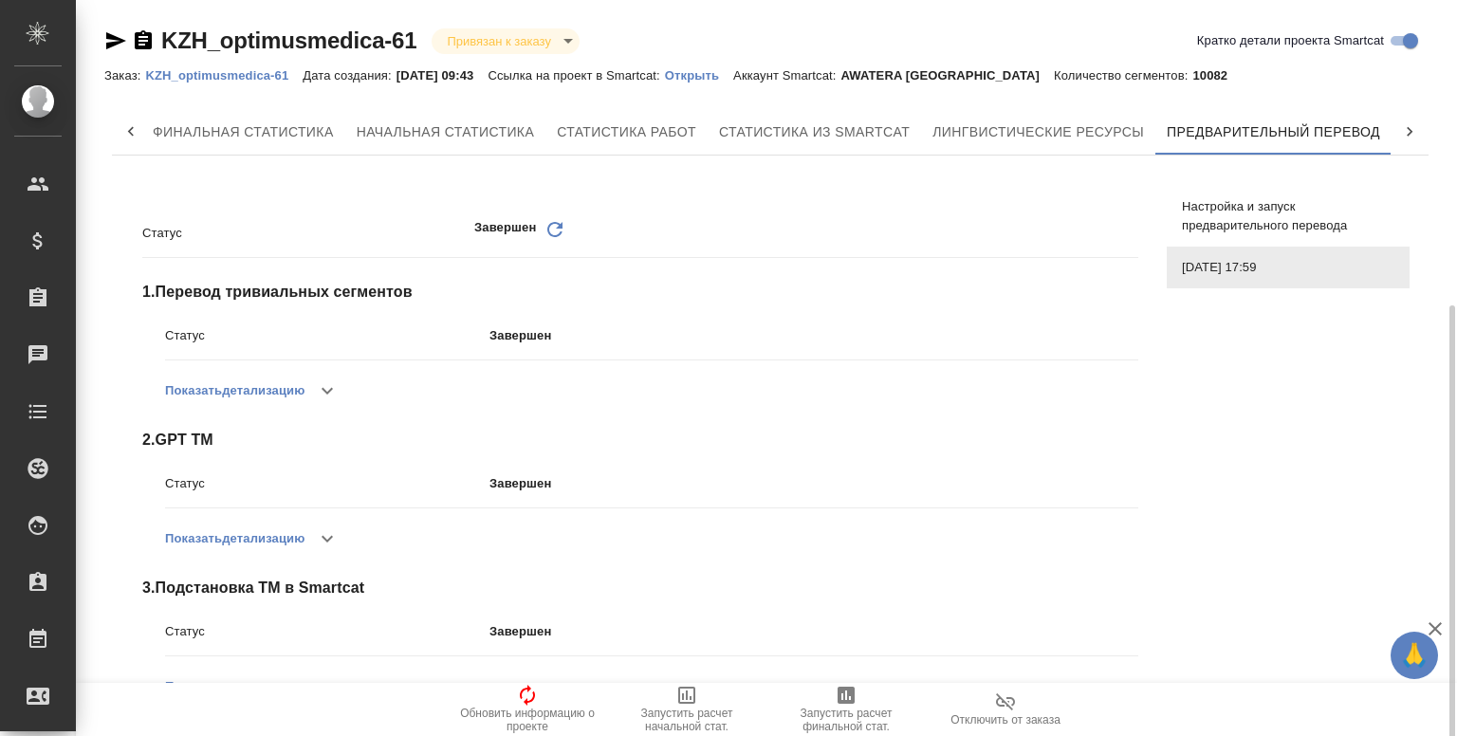
scroll to position [397, 0]
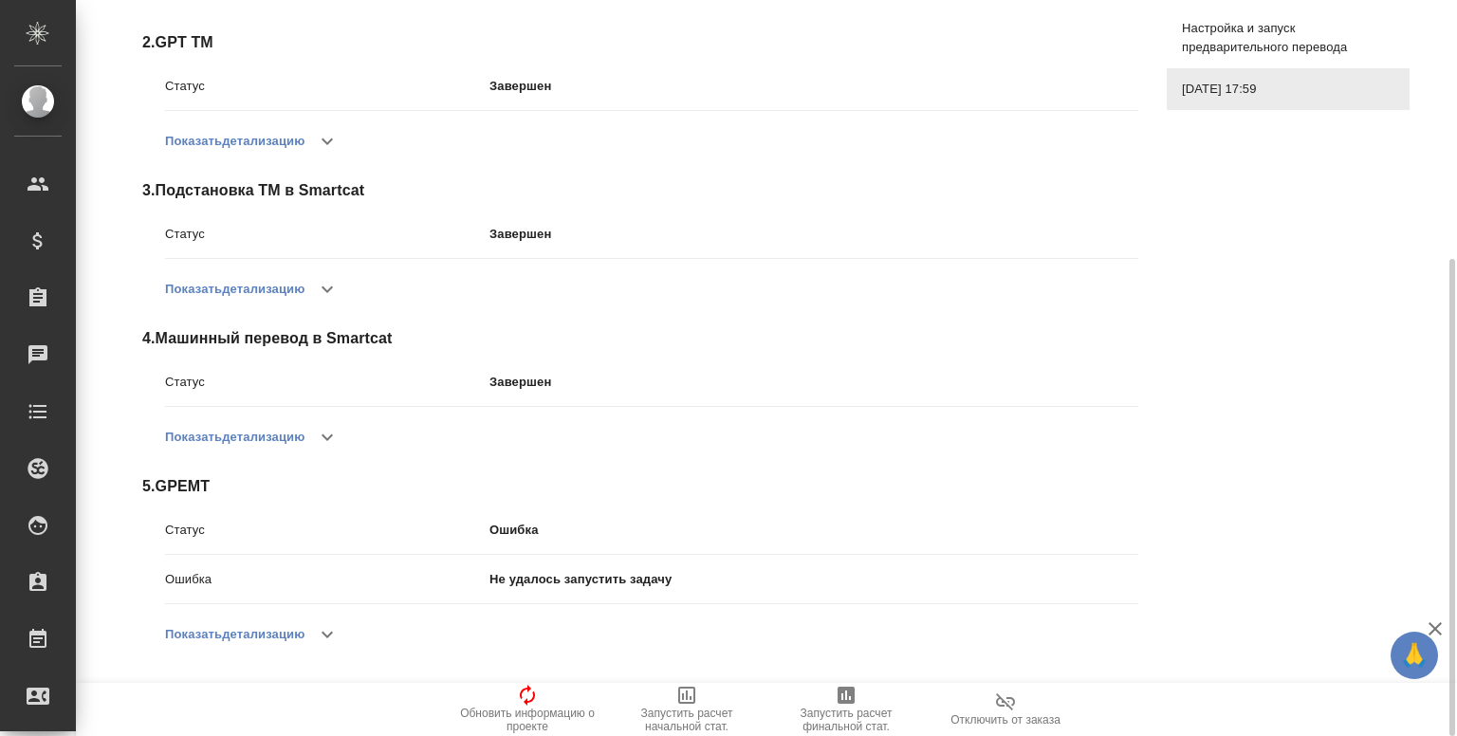
click at [364, 627] on div "Показать детализацию" at bounding box center [651, 635] width 973 height 46
click at [349, 634] on button "button" at bounding box center [328, 635] width 46 height 46
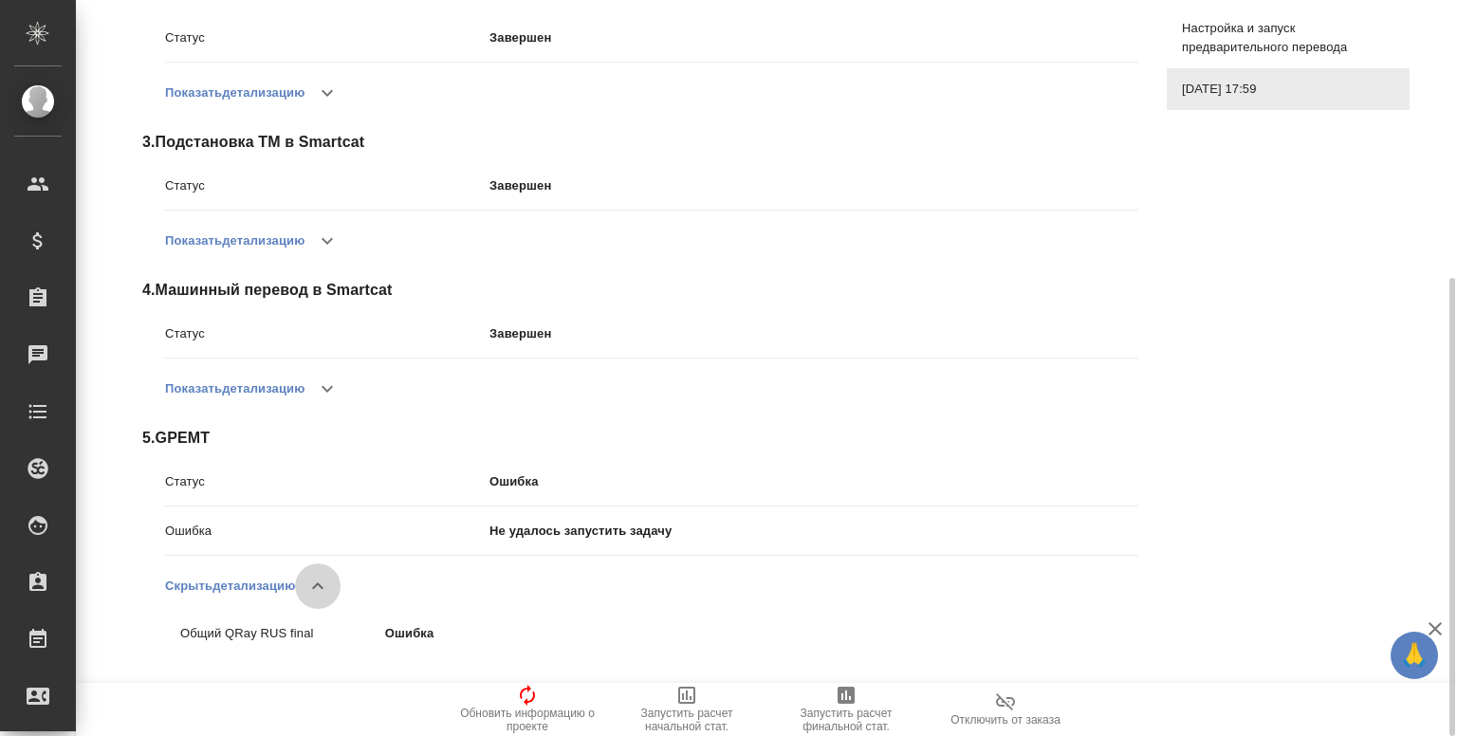
click at [319, 592] on icon "button" at bounding box center [317, 586] width 23 height 23
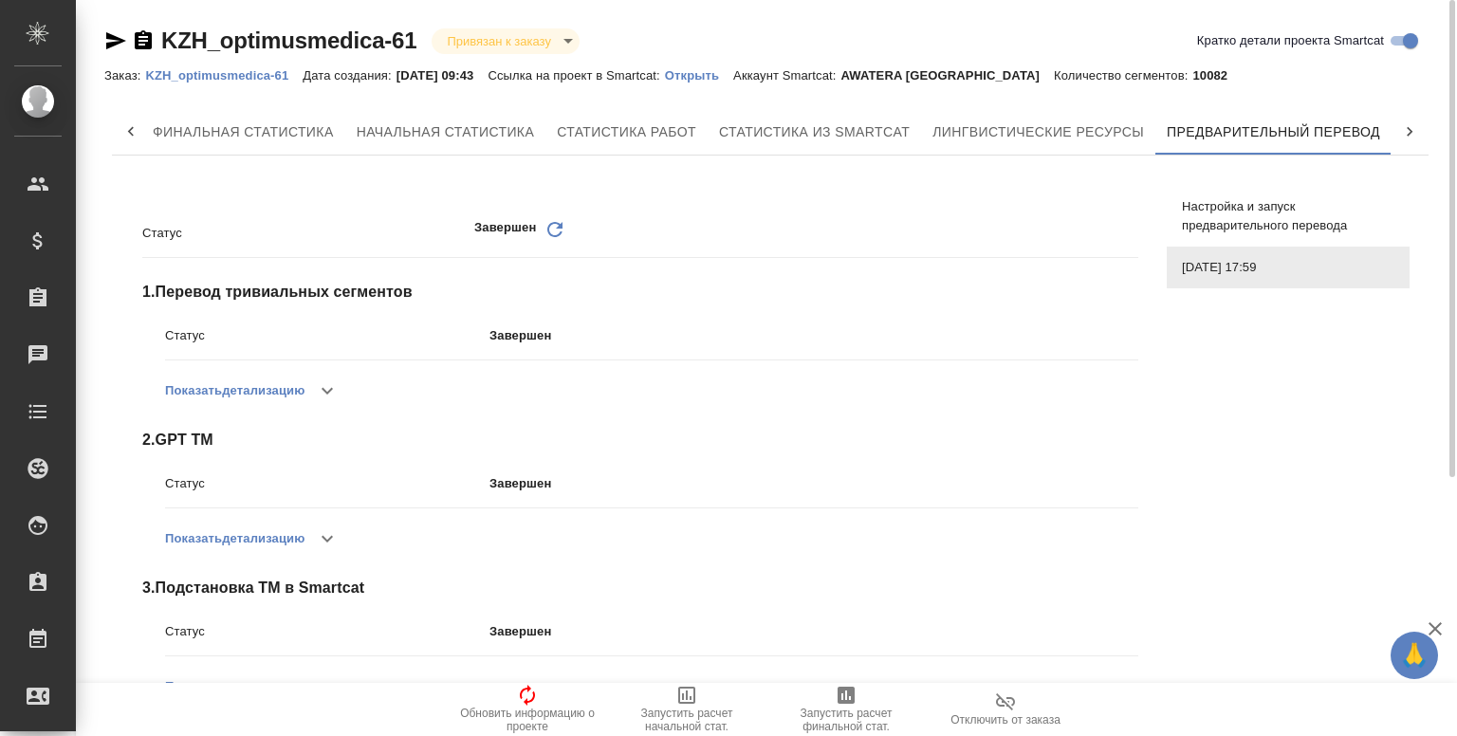
click at [550, 232] on icon at bounding box center [554, 229] width 15 height 15
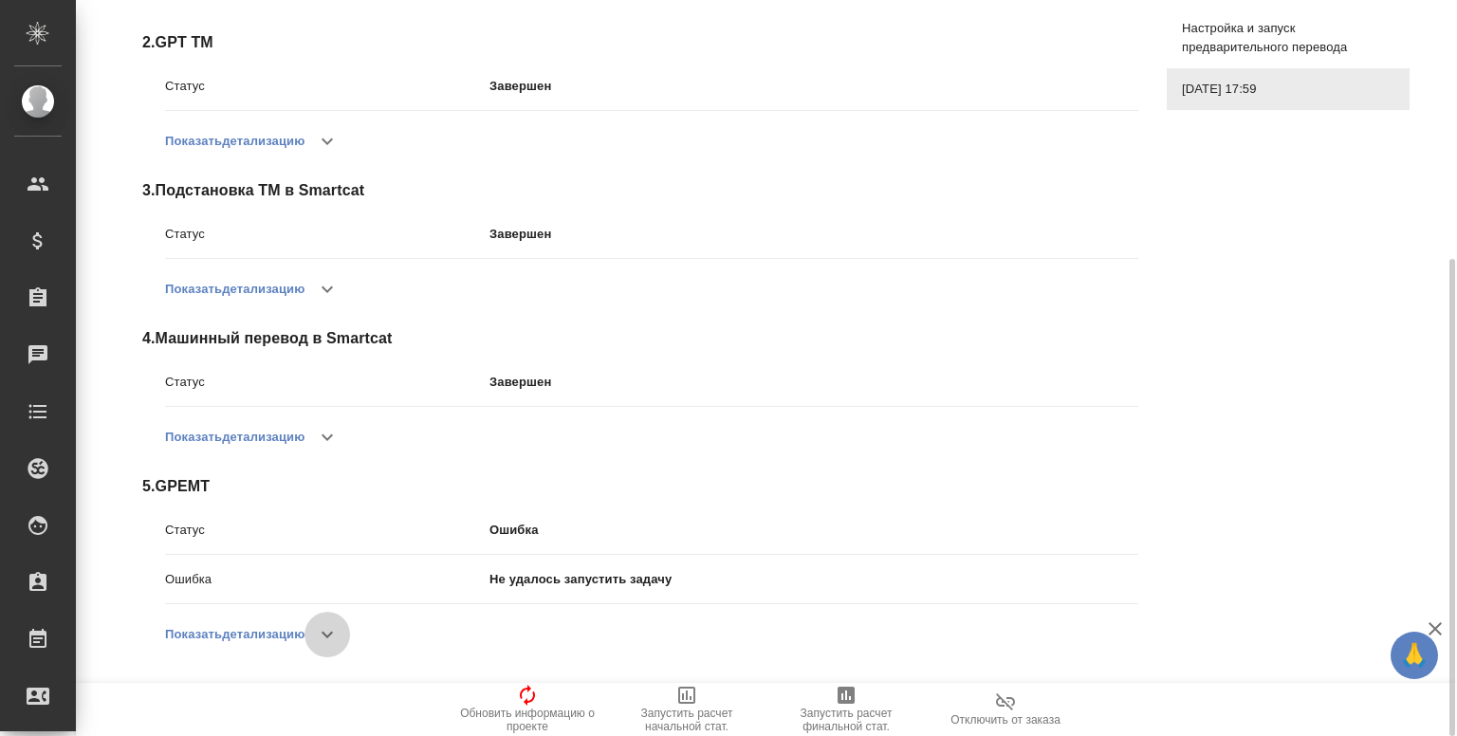
click at [343, 638] on button "button" at bounding box center [328, 635] width 46 height 46
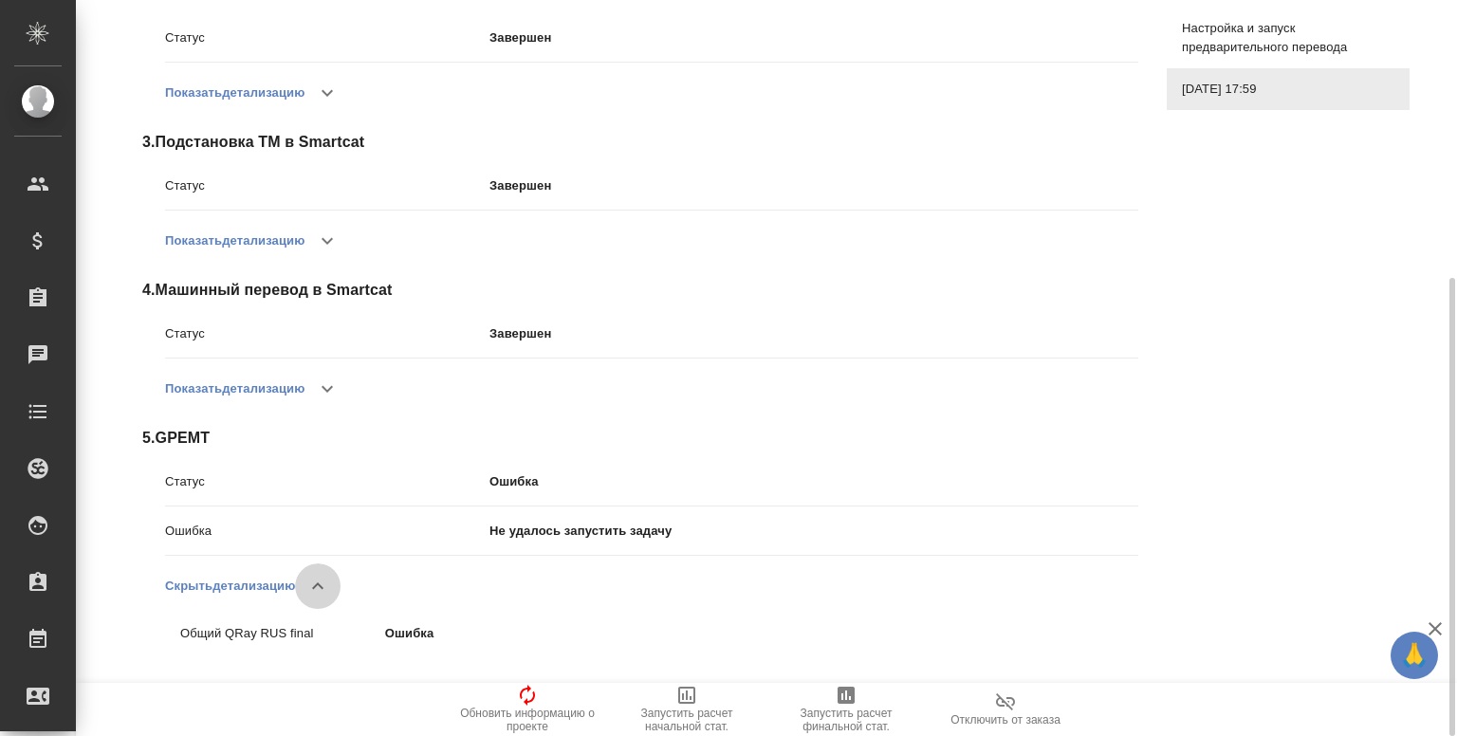
click at [325, 583] on icon "button" at bounding box center [317, 586] width 23 height 23
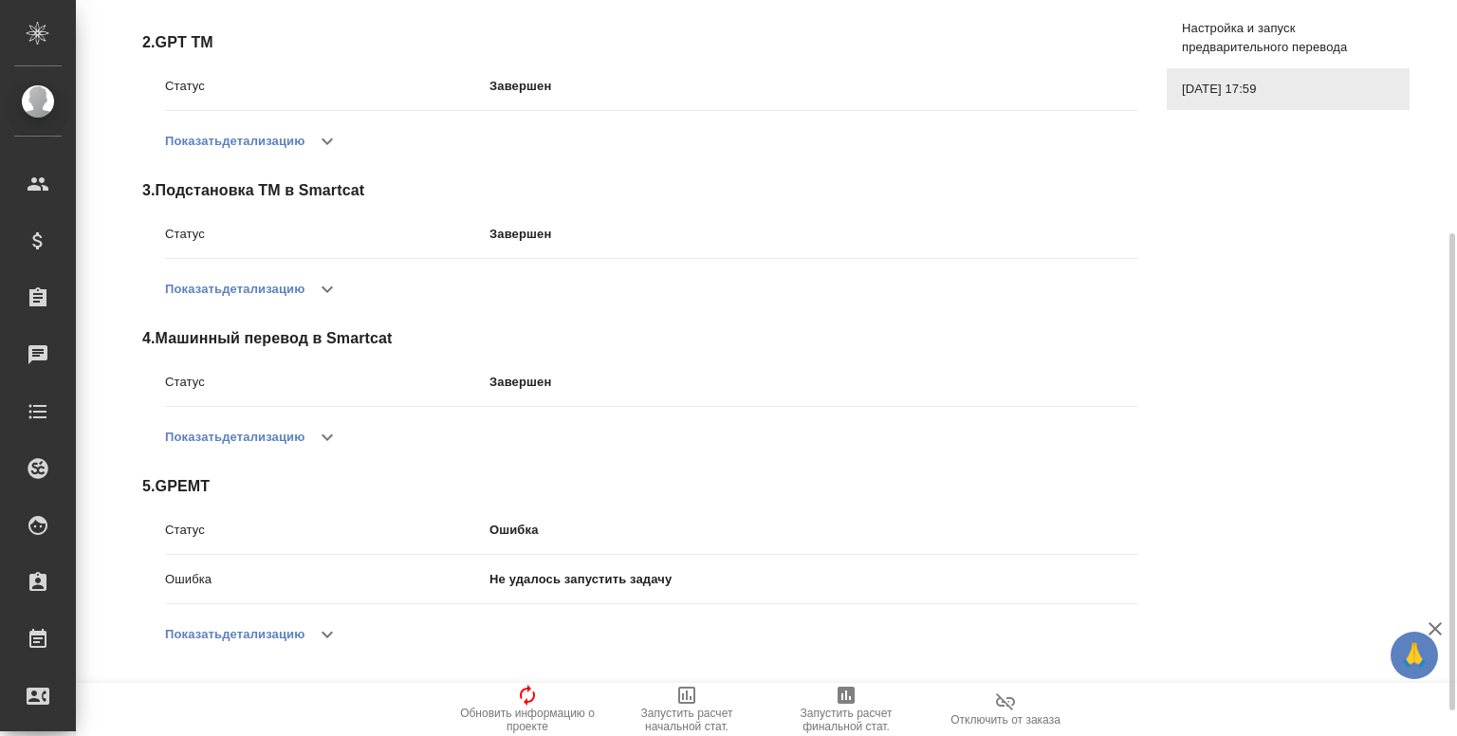
scroll to position [0, 0]
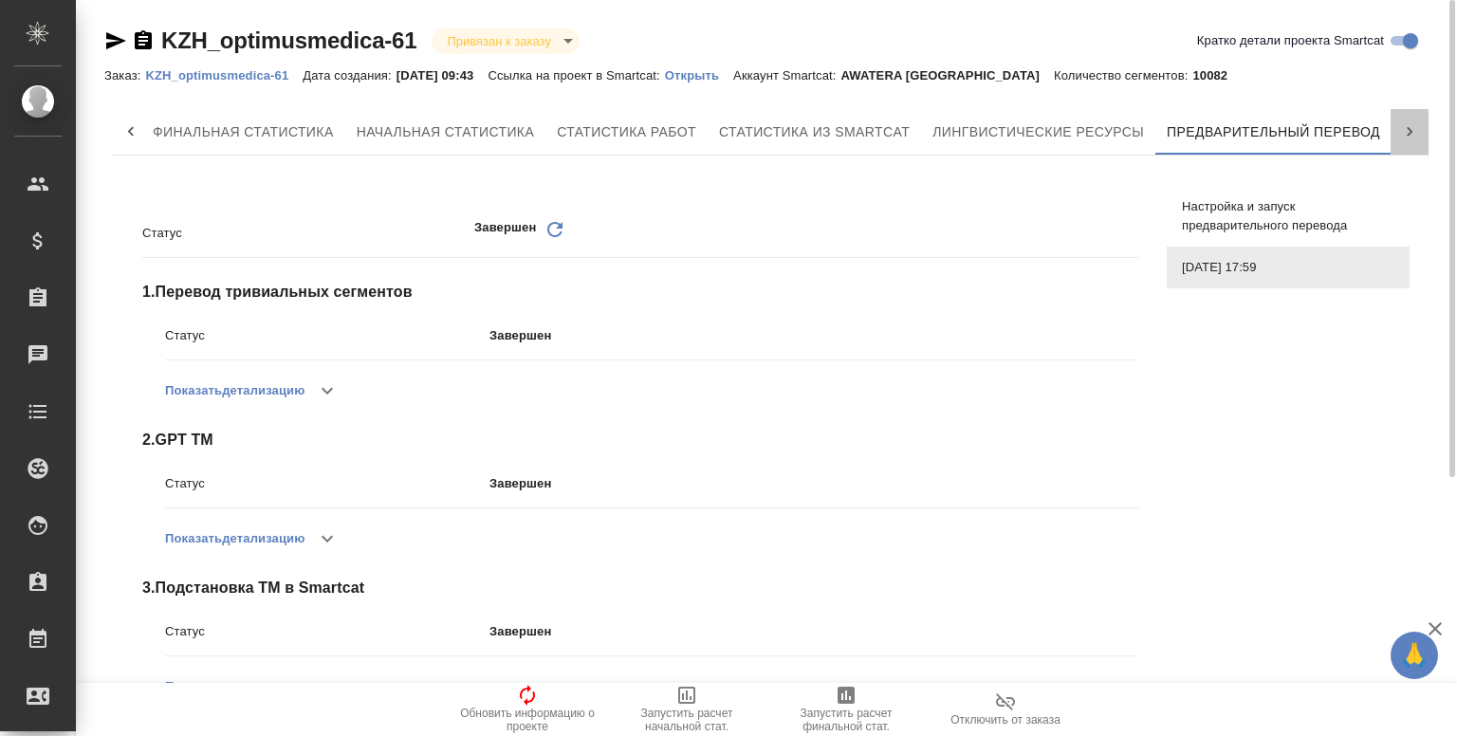
click at [1412, 137] on icon at bounding box center [1409, 131] width 19 height 19
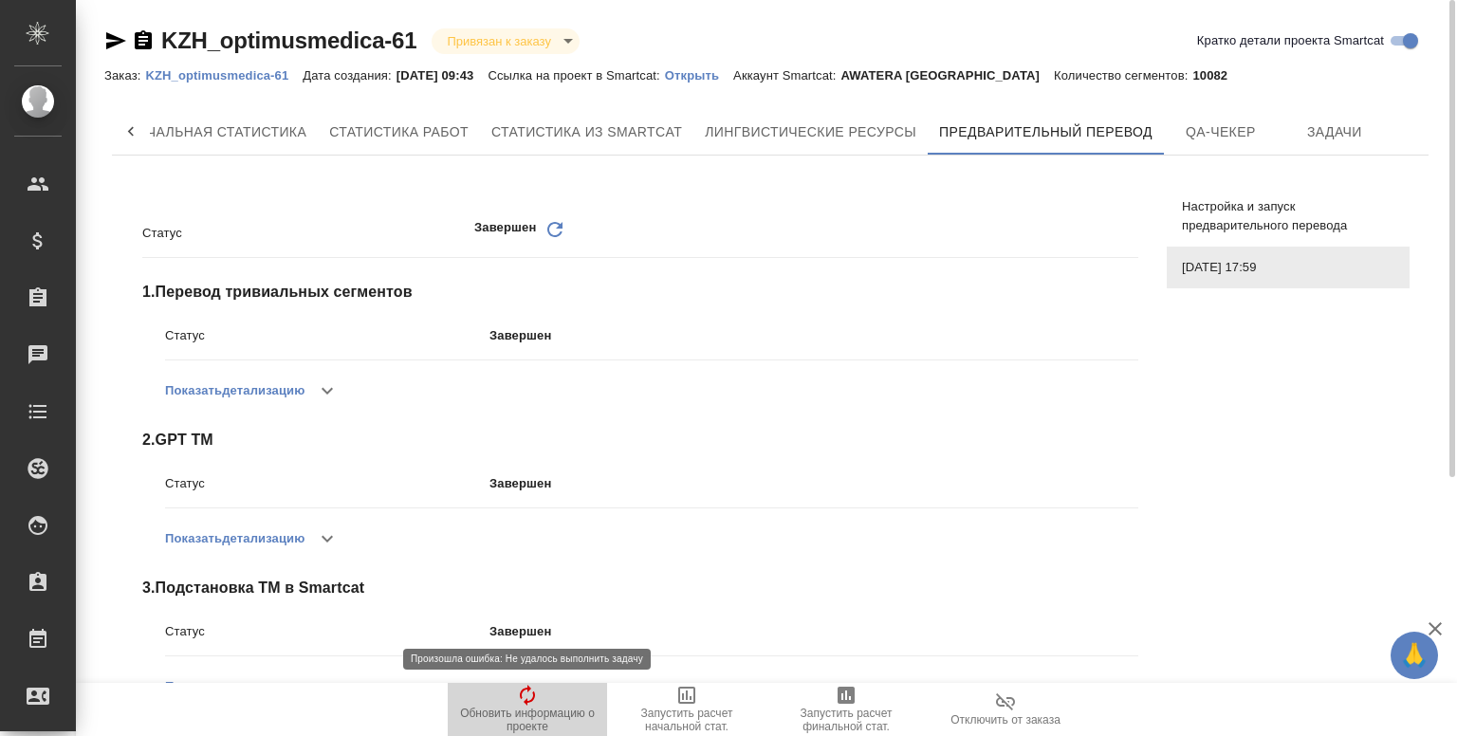
click at [518, 692] on icon "button" at bounding box center [527, 695] width 23 height 23
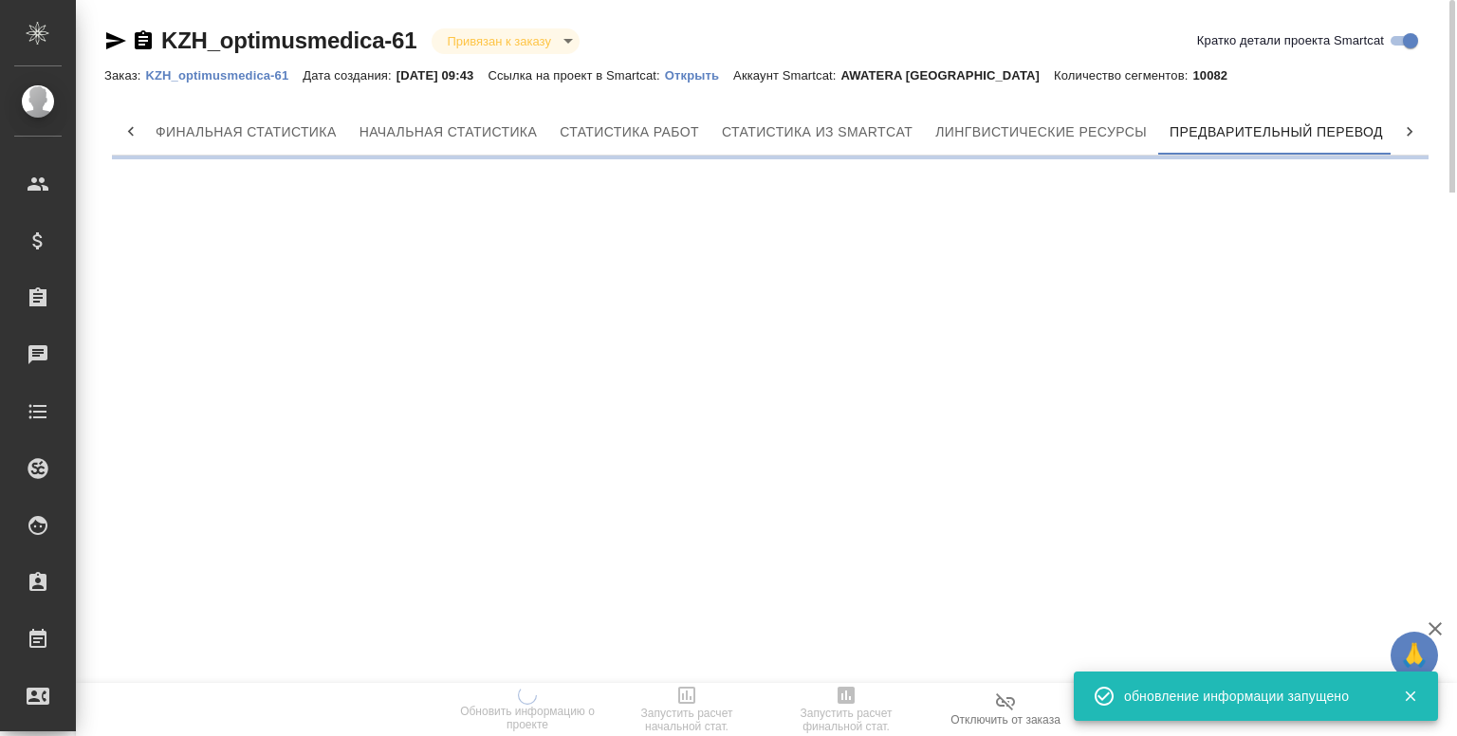
scroll to position [0, 9]
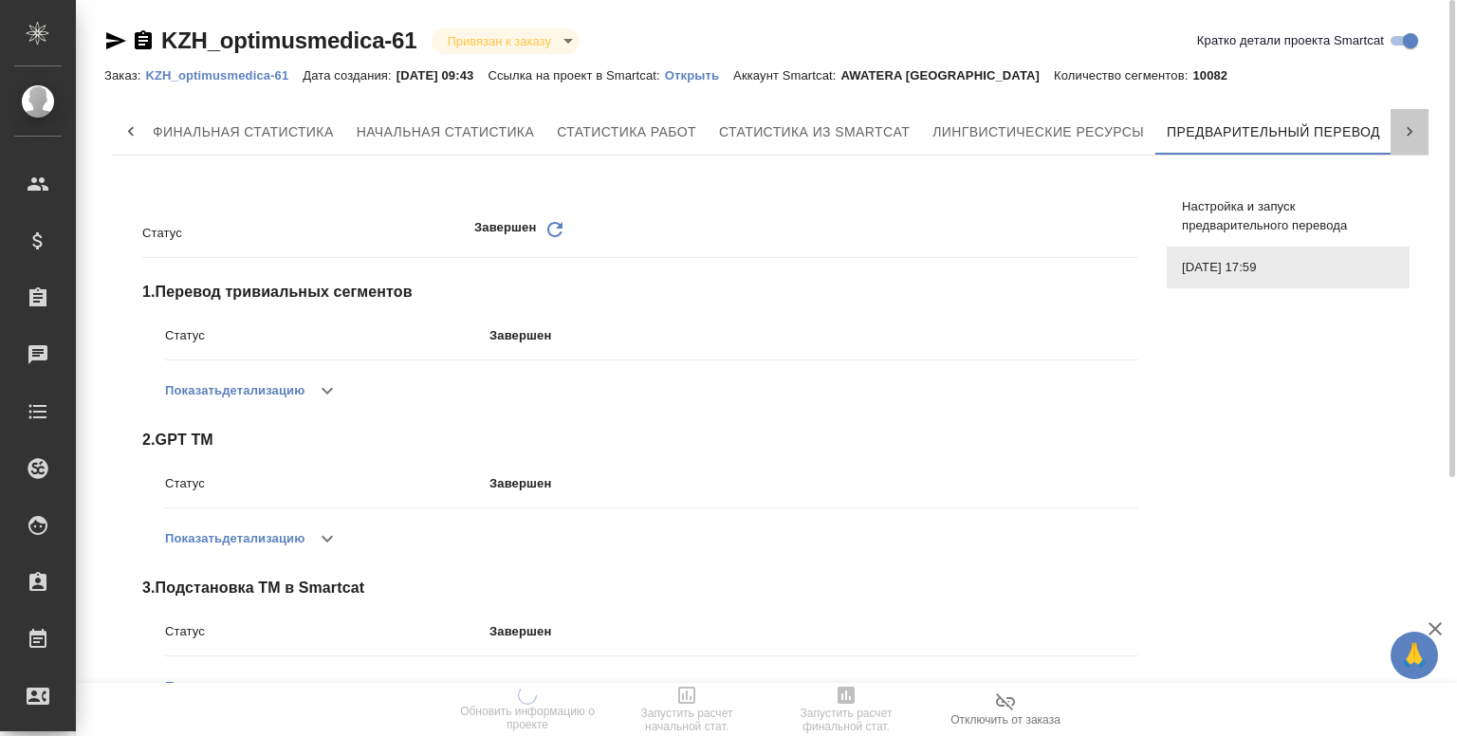
click at [1408, 151] on div at bounding box center [1410, 132] width 38 height 46
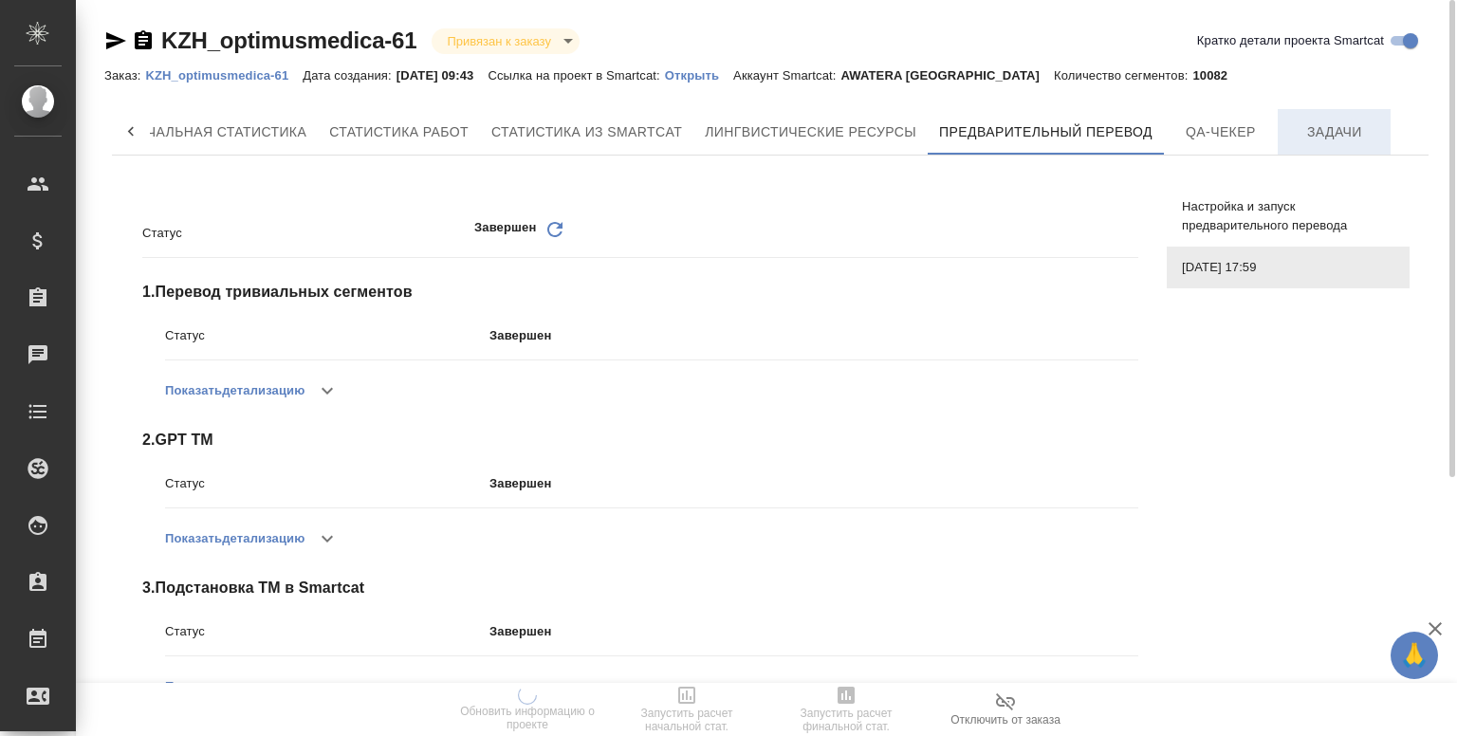
click at [1357, 116] on button "Задачи" at bounding box center [1335, 132] width 114 height 46
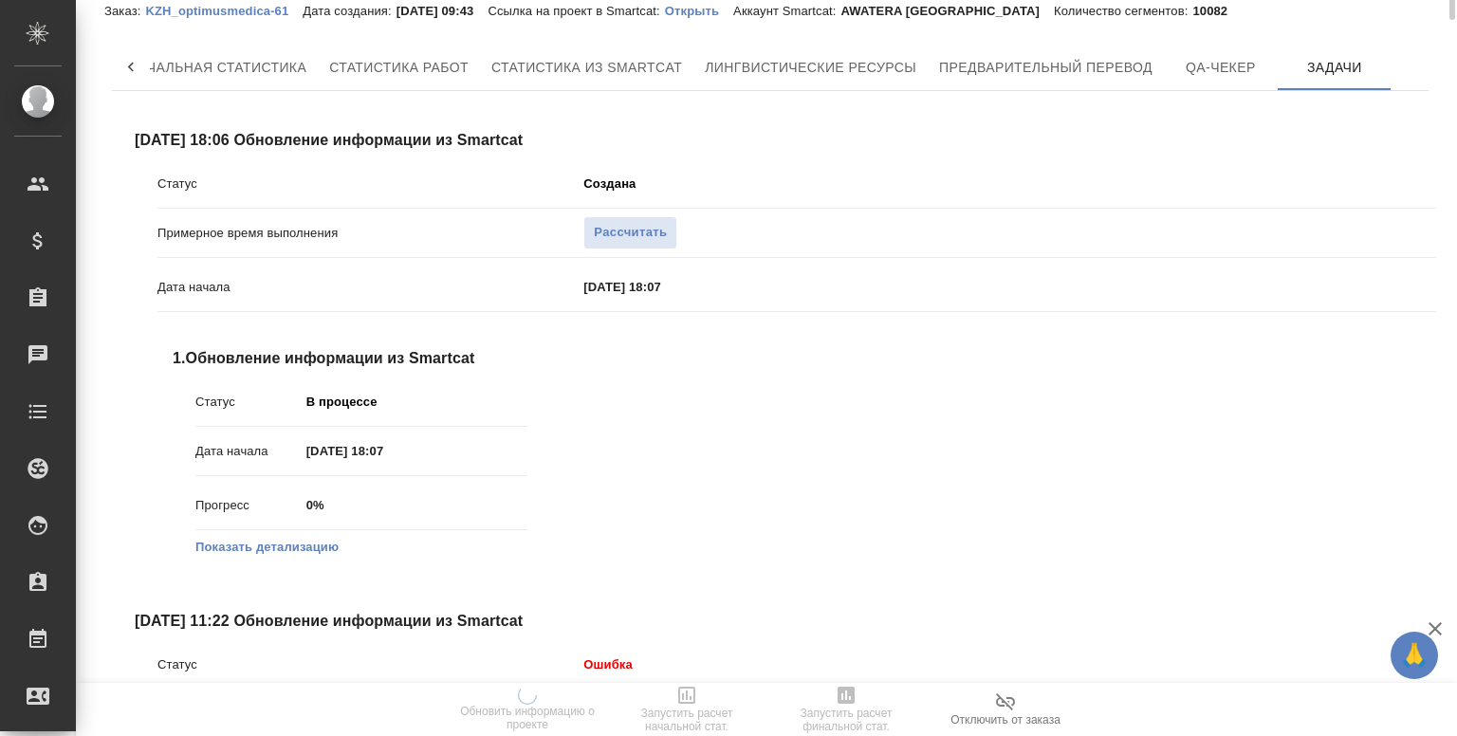
scroll to position [84, 0]
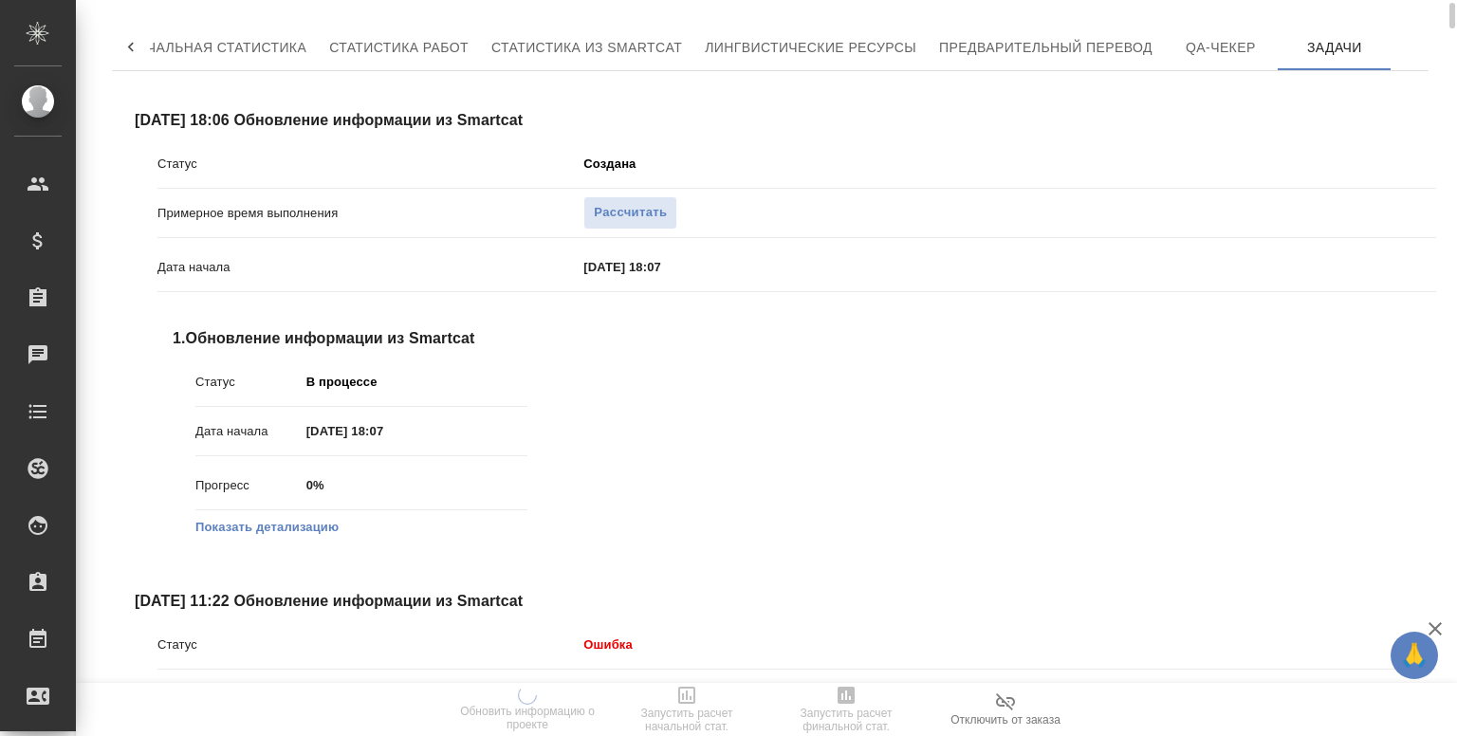
click at [298, 532] on button "Показать детализацию" at bounding box center [266, 527] width 143 height 19
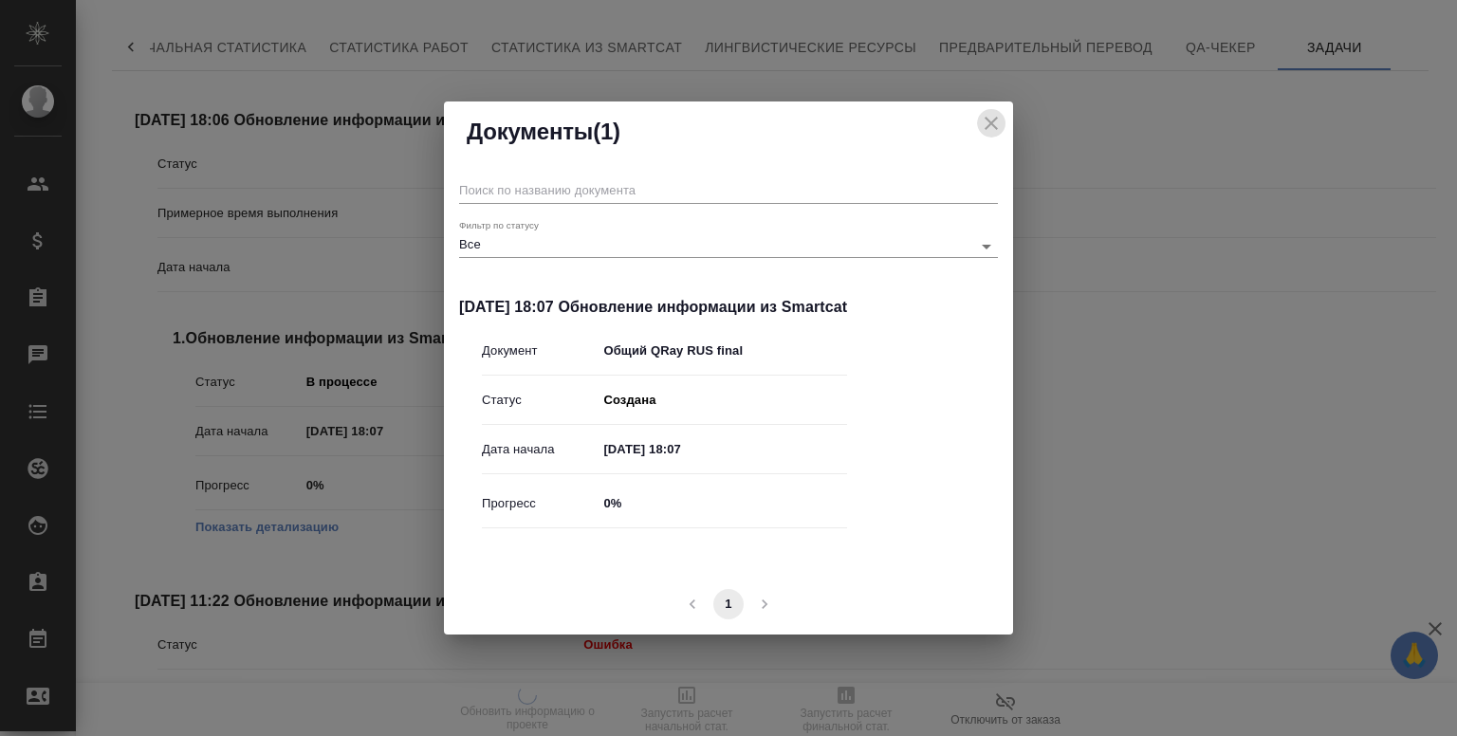
click at [993, 119] on icon "close" at bounding box center [991, 123] width 23 height 23
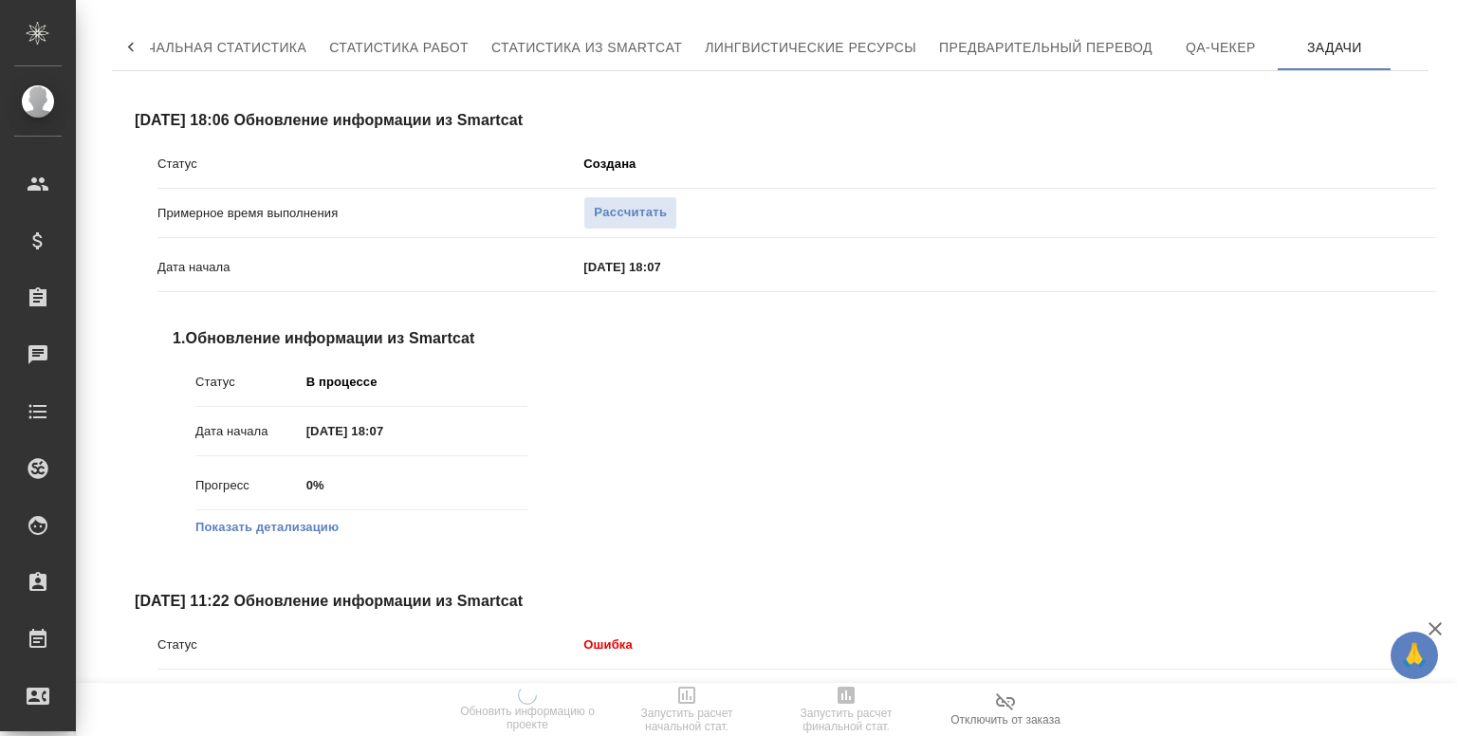
scroll to position [0, 0]
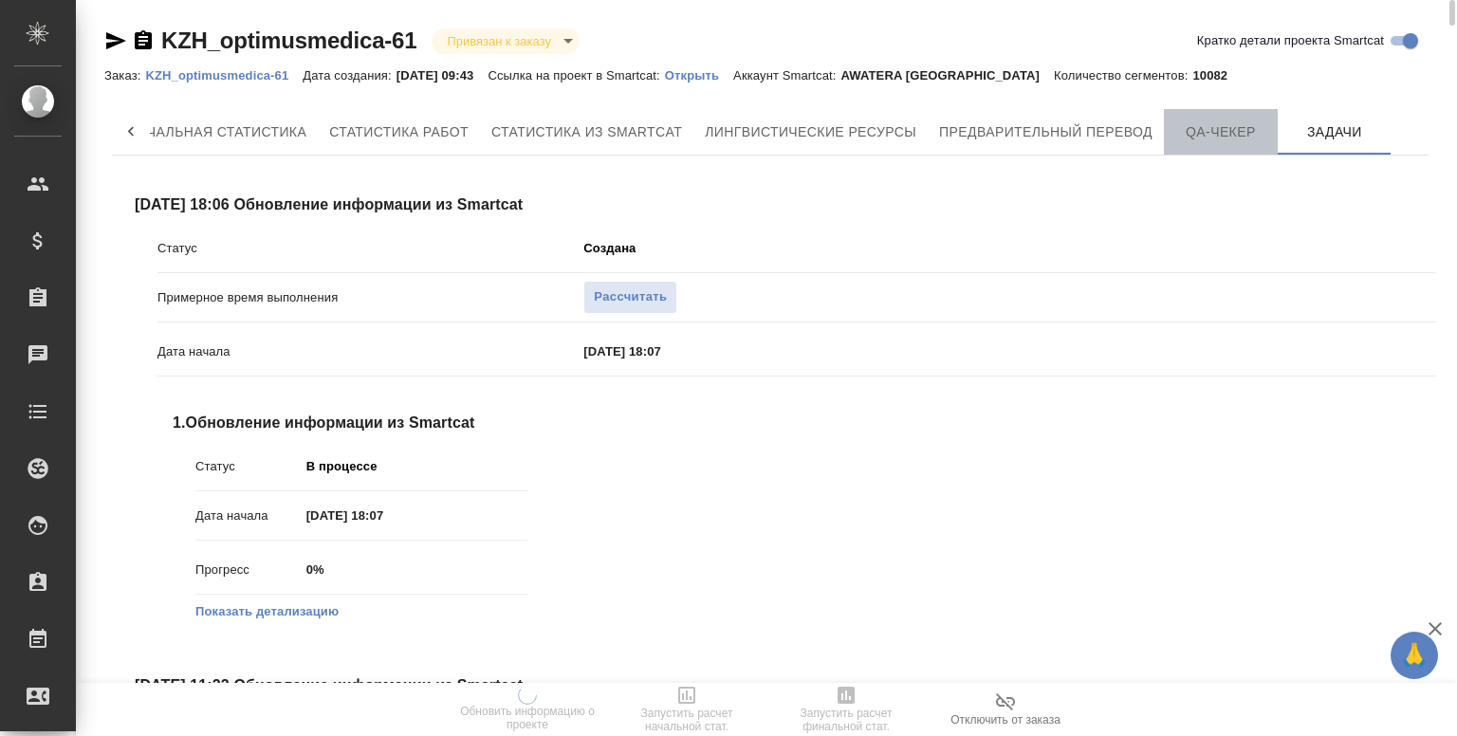
click at [1210, 124] on span "QA-чекер" at bounding box center [1220, 132] width 91 height 24
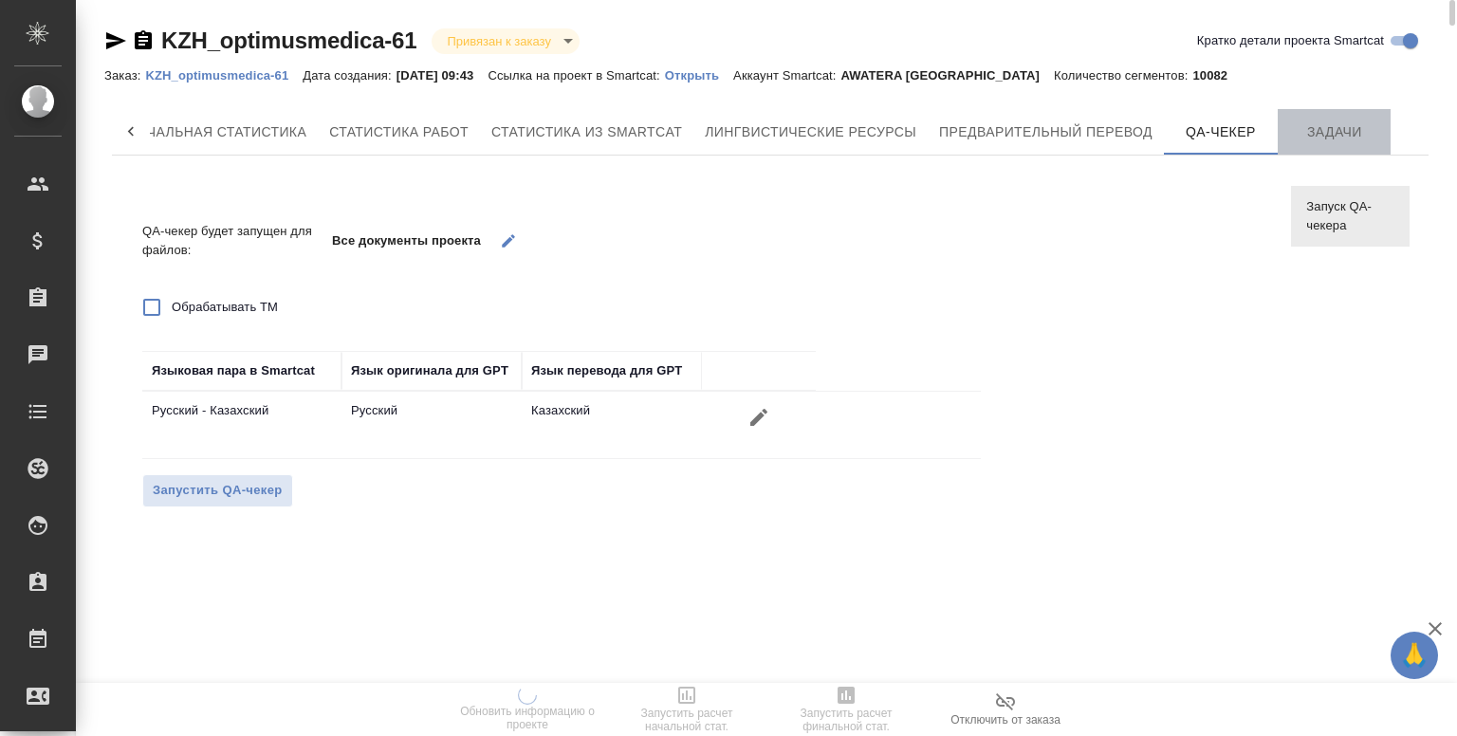
click at [1286, 130] on button "Задачи" at bounding box center [1335, 132] width 114 height 46
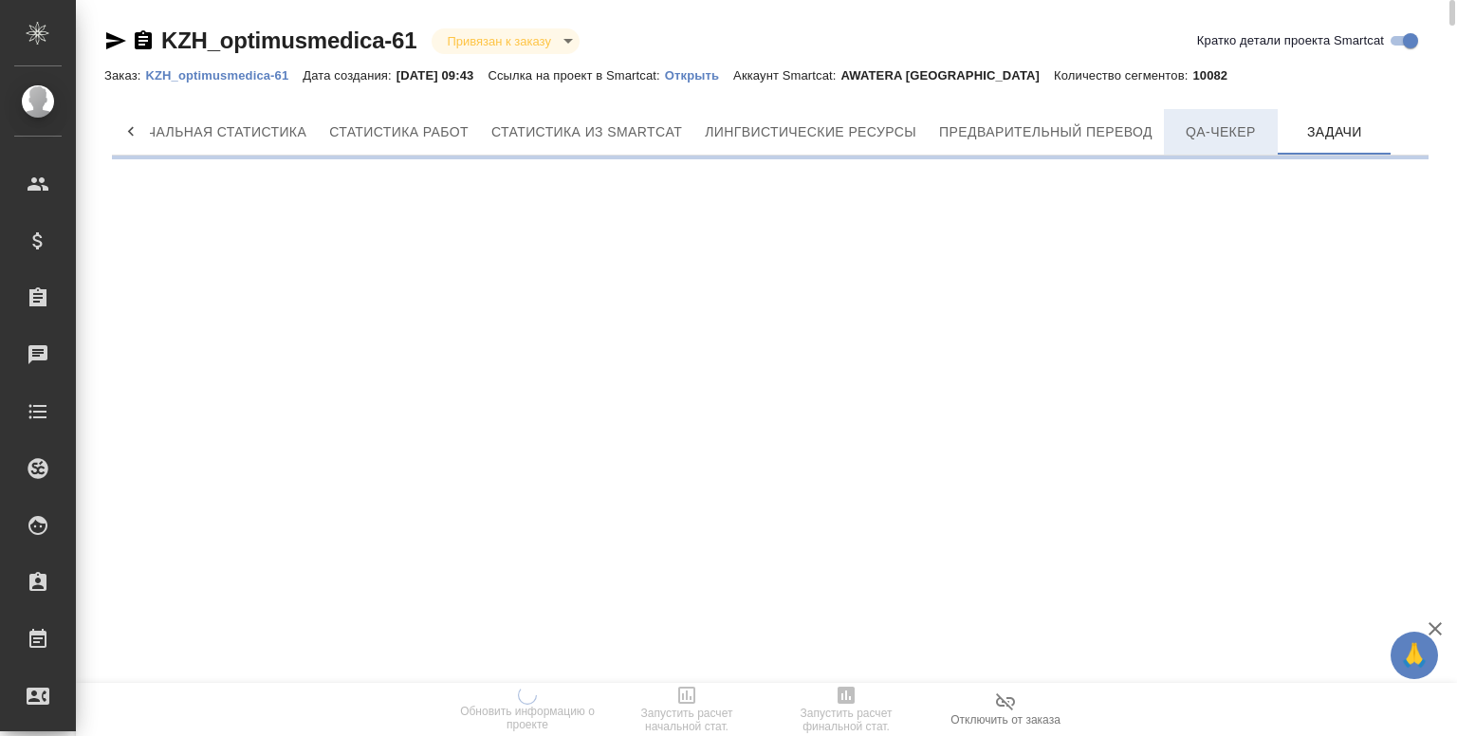
click at [1200, 131] on span "QA-чекер" at bounding box center [1220, 132] width 91 height 24
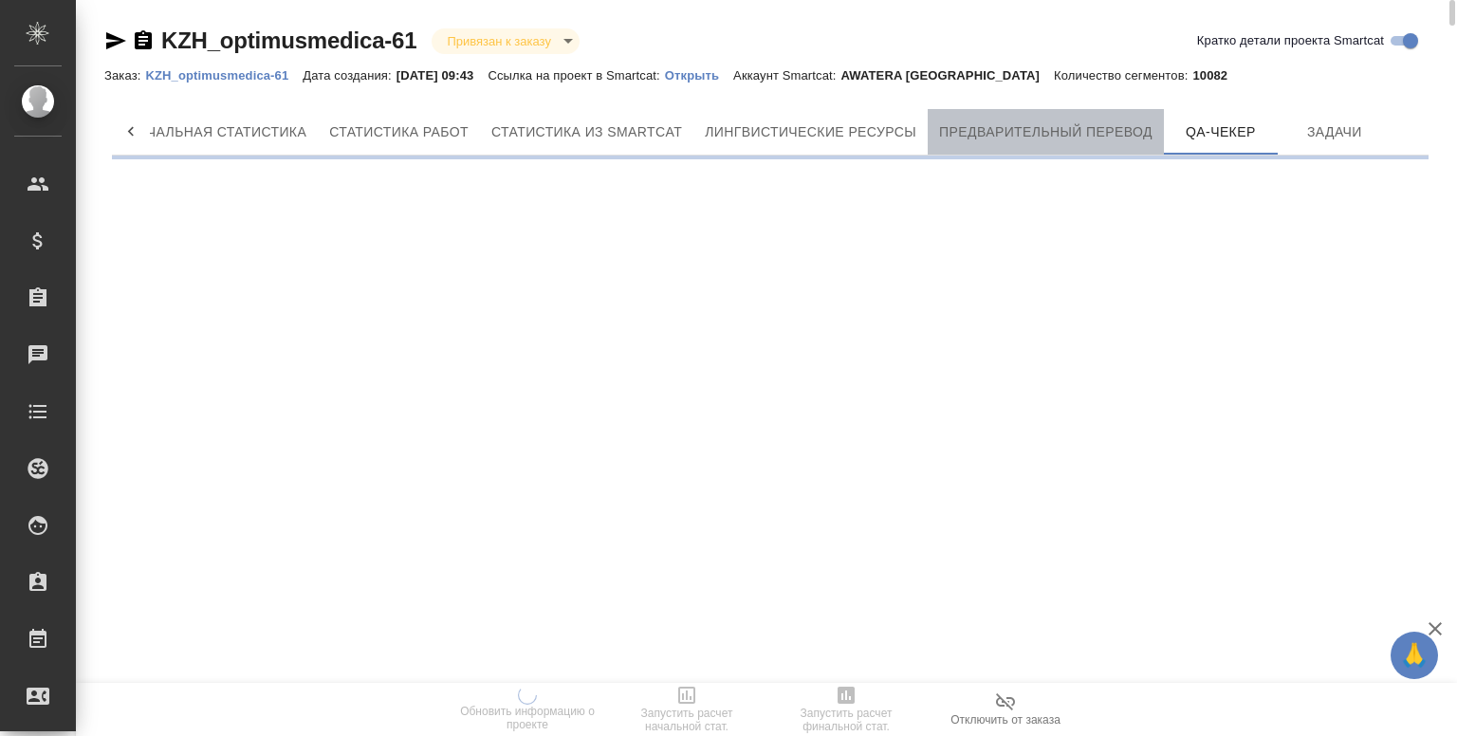
click at [1096, 127] on span "Предварительный перевод" at bounding box center [1045, 132] width 213 height 24
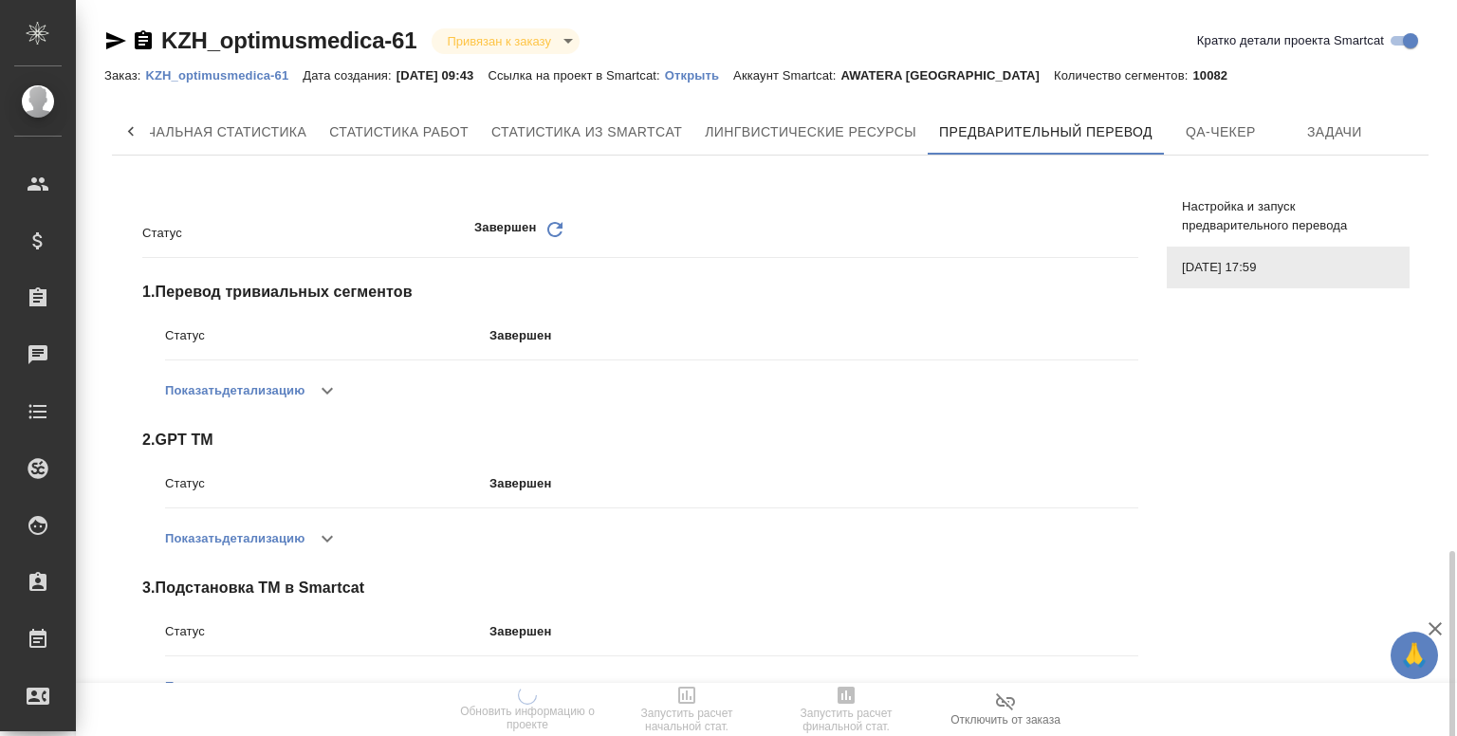
scroll to position [397, 0]
